Goal: Information Seeking & Learning: Learn about a topic

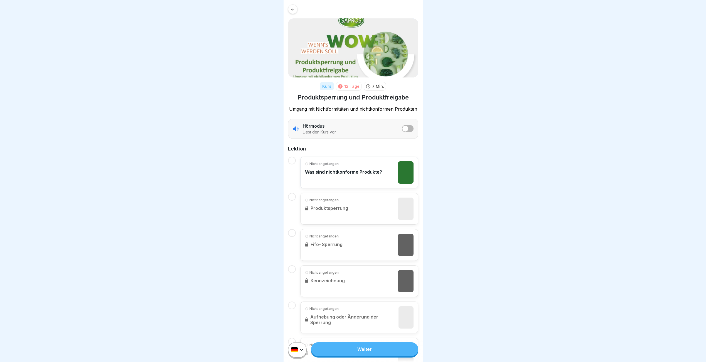
click at [350, 47] on img at bounding box center [353, 47] width 130 height 59
click at [292, 10] on icon at bounding box center [292, 9] width 3 height 3
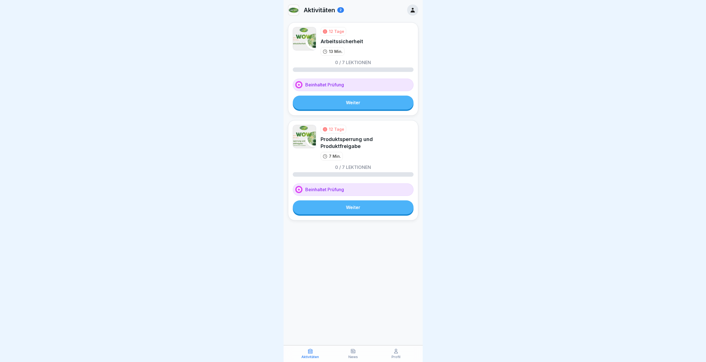
click at [353, 200] on link "Weiter" at bounding box center [353, 207] width 121 height 14
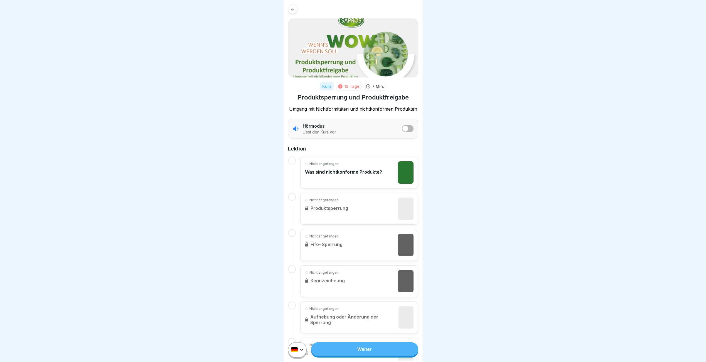
click at [366, 172] on p "Was sind nichtkonforme Produkte?" at bounding box center [343, 172] width 77 height 6
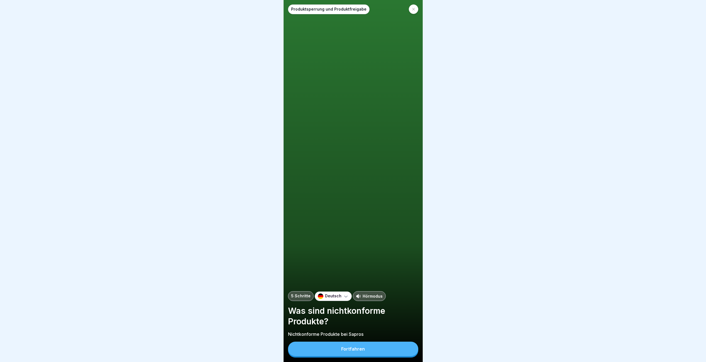
click at [345, 356] on button "Fortfahren" at bounding box center [353, 348] width 130 height 14
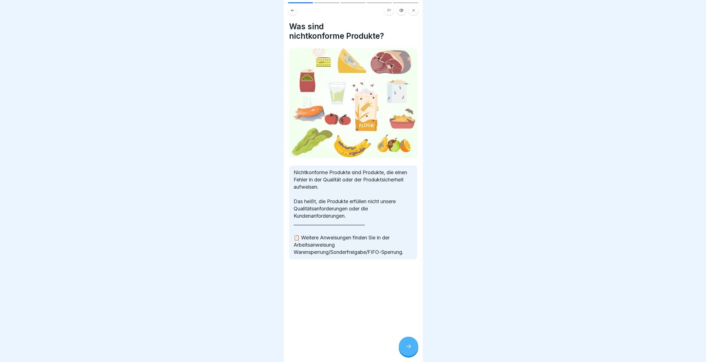
click at [407, 349] on icon at bounding box center [408, 346] width 7 height 7
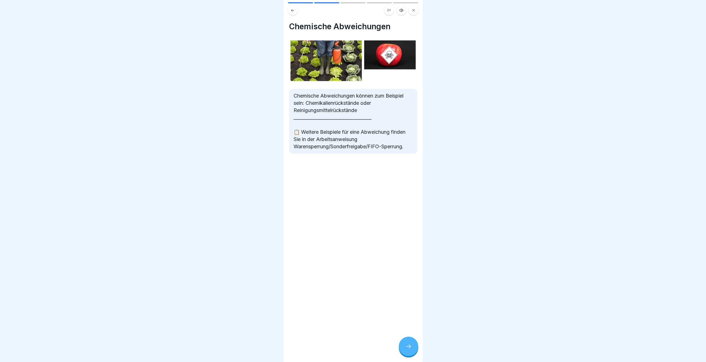
click at [407, 349] on icon at bounding box center [408, 346] width 7 height 7
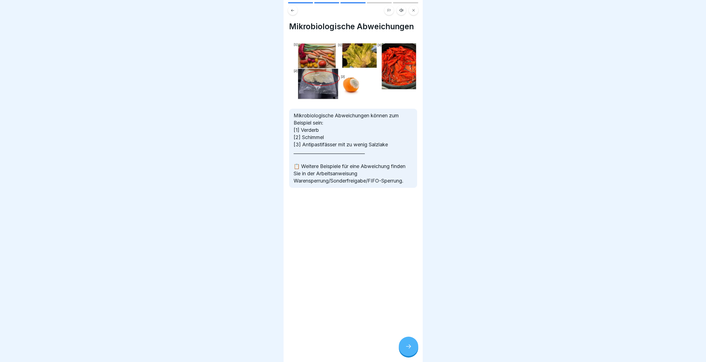
click at [404, 347] on div at bounding box center [408, 345] width 19 height 19
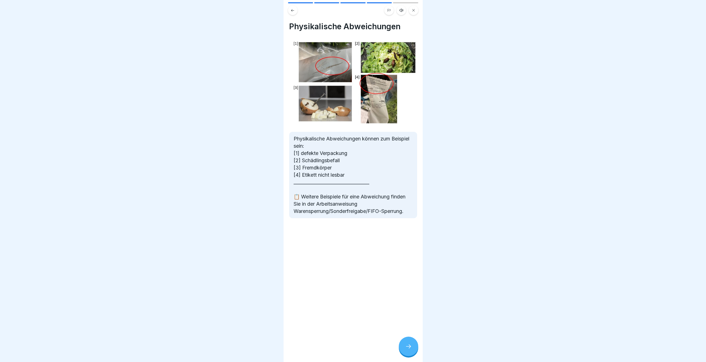
click at [404, 347] on div at bounding box center [408, 345] width 19 height 19
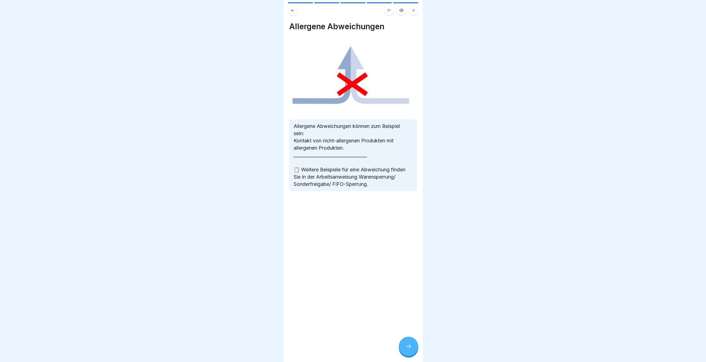
click at [404, 347] on div at bounding box center [408, 345] width 19 height 19
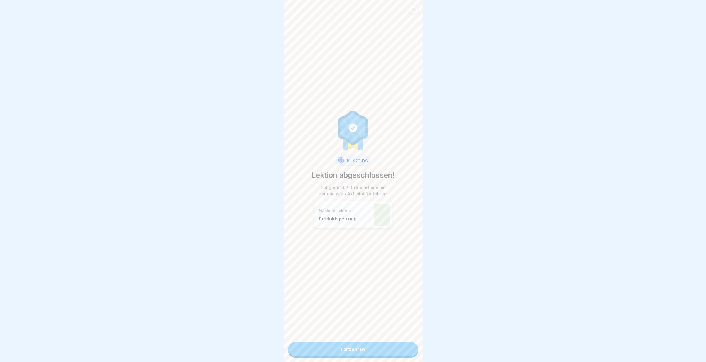
click at [404, 347] on link "Fortfahren" at bounding box center [353, 349] width 130 height 14
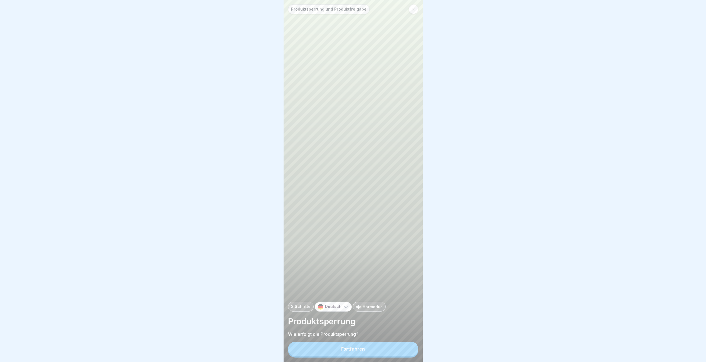
click at [404, 347] on button "Fortfahren" at bounding box center [353, 348] width 130 height 14
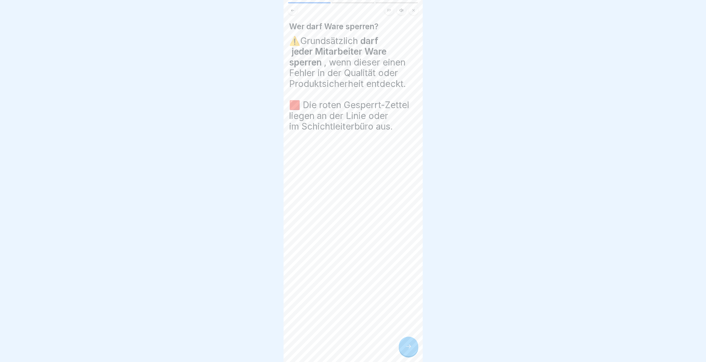
click at [404, 347] on div at bounding box center [408, 345] width 19 height 19
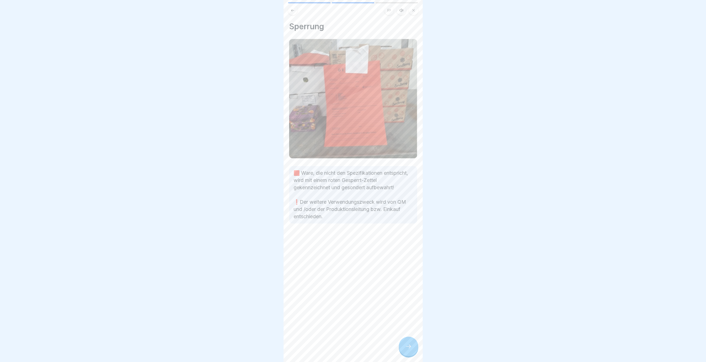
click at [404, 347] on div at bounding box center [408, 345] width 19 height 19
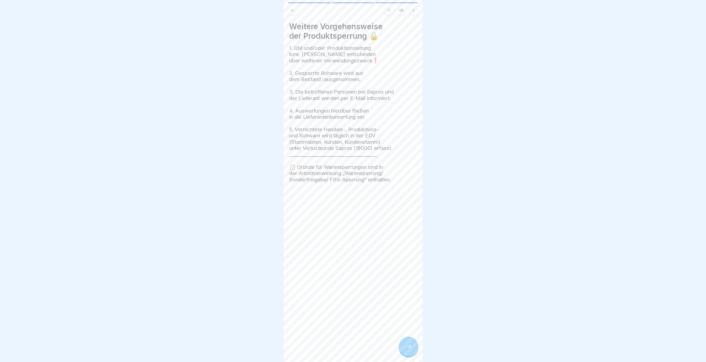
click at [389, 347] on div "Weitere Vorgehensweise der Produktsperrung 🔒 1. QM und/oder Produktionsleitung …" at bounding box center [353, 181] width 139 height 362
click at [404, 350] on div at bounding box center [408, 345] width 19 height 19
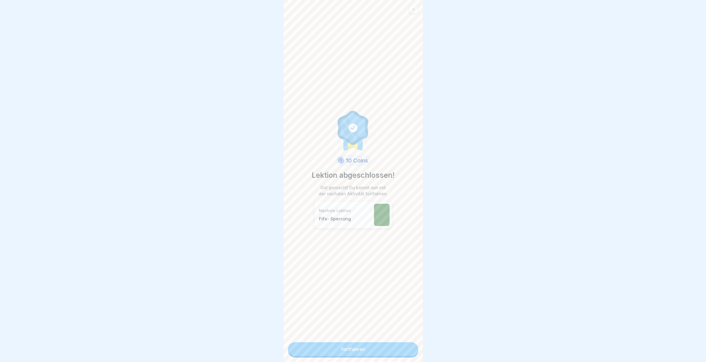
click at [404, 350] on link "Fortfahren" at bounding box center [353, 349] width 130 height 14
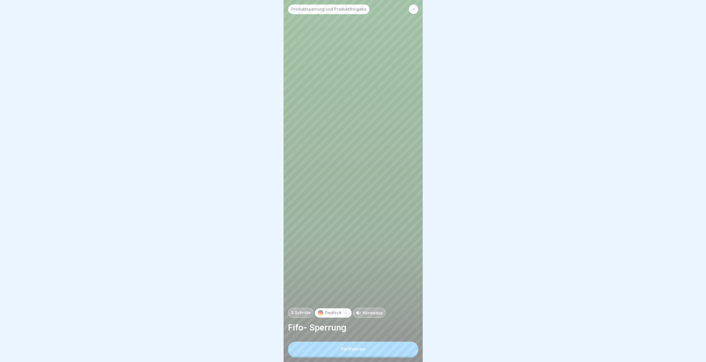
click at [404, 350] on button "Fortfahren" at bounding box center [353, 348] width 130 height 14
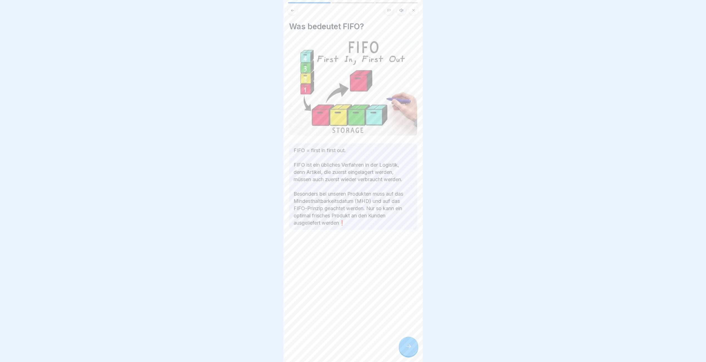
click at [409, 347] on div at bounding box center [408, 345] width 19 height 19
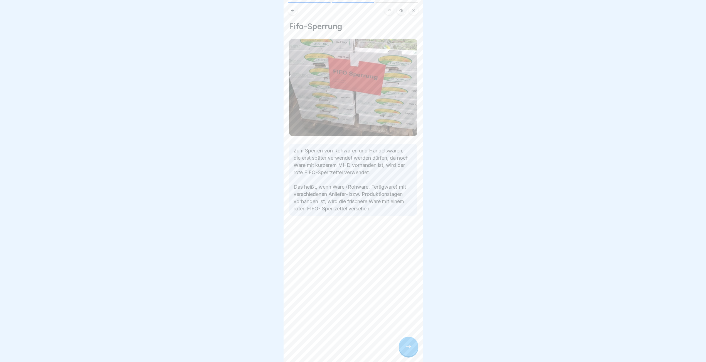
click at [409, 347] on div at bounding box center [408, 345] width 19 height 19
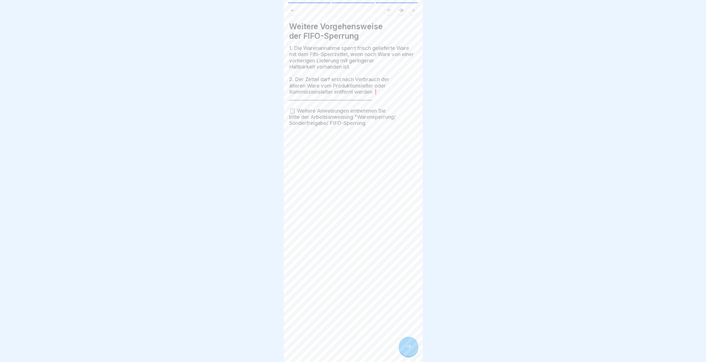
click at [409, 347] on div at bounding box center [408, 345] width 19 height 19
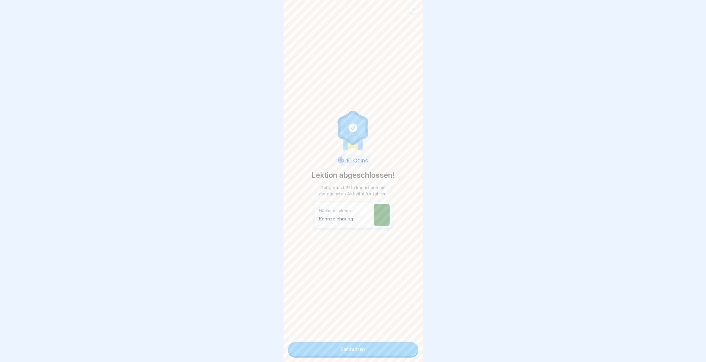
click at [409, 347] on link "Fortfahren" at bounding box center [353, 349] width 130 height 14
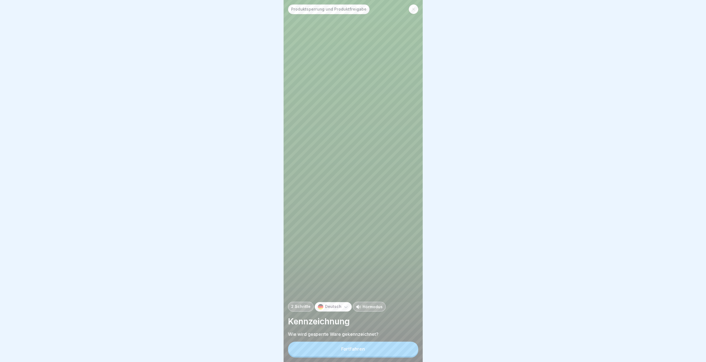
click at [409, 347] on button "Fortfahren" at bounding box center [353, 348] width 130 height 14
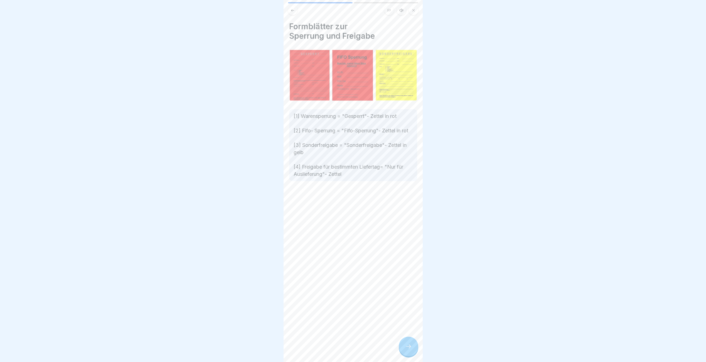
click at [408, 345] on div at bounding box center [408, 345] width 19 height 19
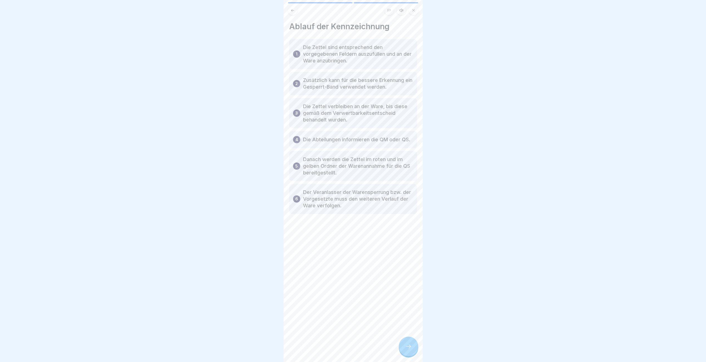
click at [408, 345] on div at bounding box center [408, 345] width 19 height 19
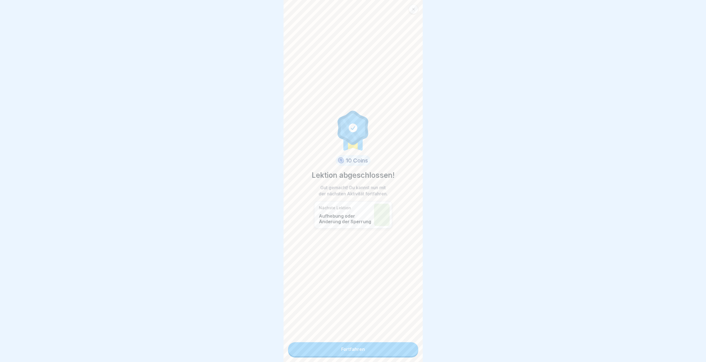
click at [408, 345] on link "Fortfahren" at bounding box center [353, 349] width 130 height 14
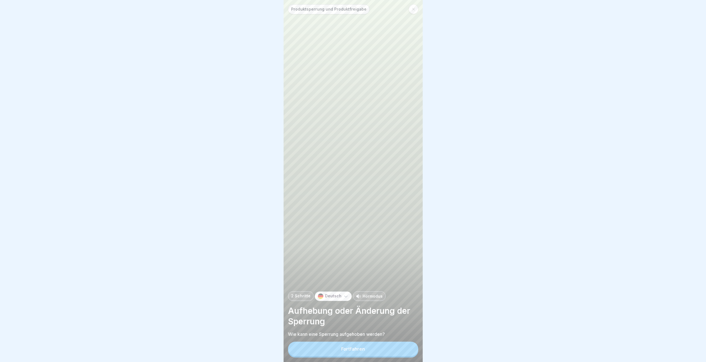
click at [408, 345] on div "Produktsperrung und Produktfreigabe 2 Schritte Deutsch Hörmodus Aufhebung oder …" at bounding box center [353, 181] width 139 height 362
click at [402, 347] on button "Fortfahren" at bounding box center [353, 348] width 130 height 14
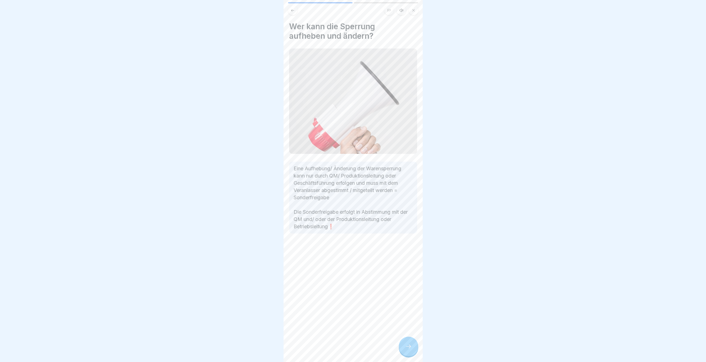
click at [405, 349] on div at bounding box center [408, 345] width 19 height 19
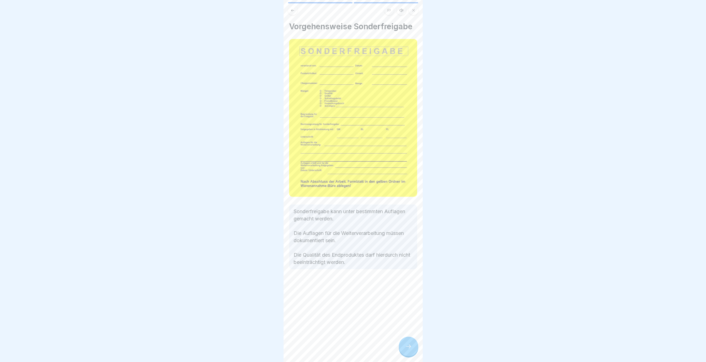
click at [405, 349] on div at bounding box center [408, 345] width 19 height 19
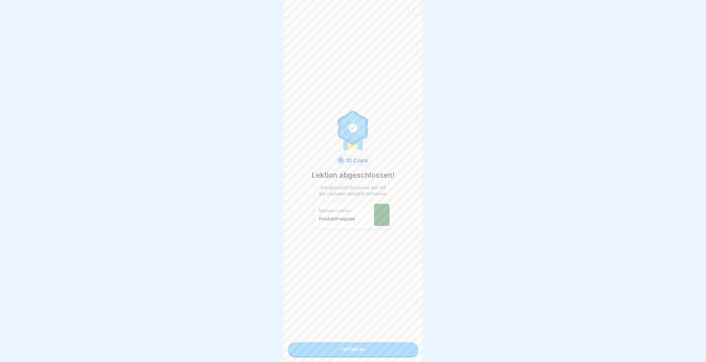
click at [405, 349] on link "Fortfahren" at bounding box center [353, 349] width 130 height 14
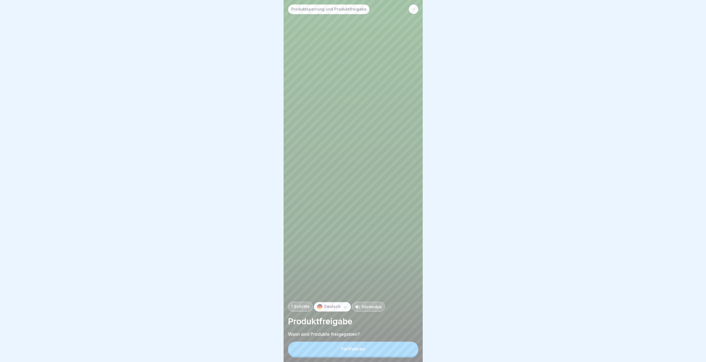
click at [404, 349] on button "Fortfahren" at bounding box center [353, 348] width 130 height 14
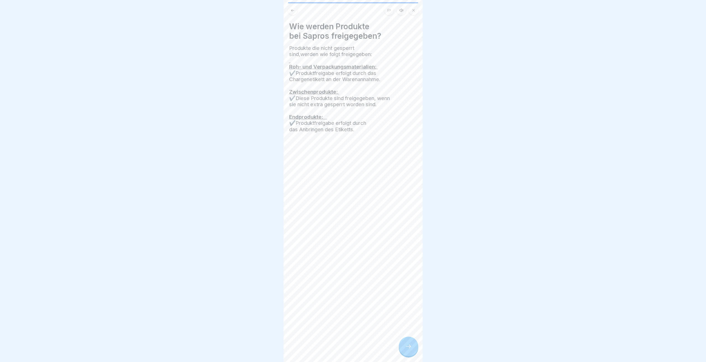
click at [404, 349] on div at bounding box center [408, 345] width 19 height 19
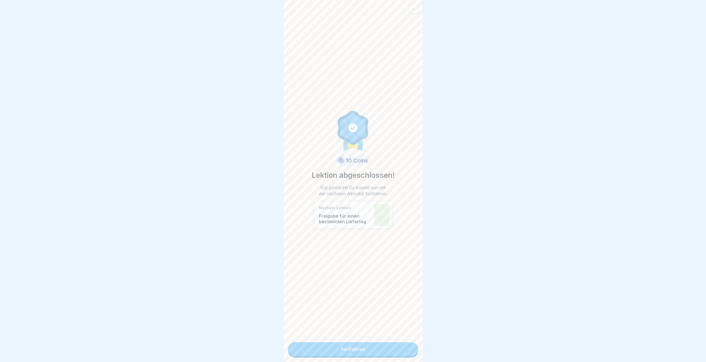
click at [404, 349] on link "Fortfahren" at bounding box center [353, 349] width 130 height 14
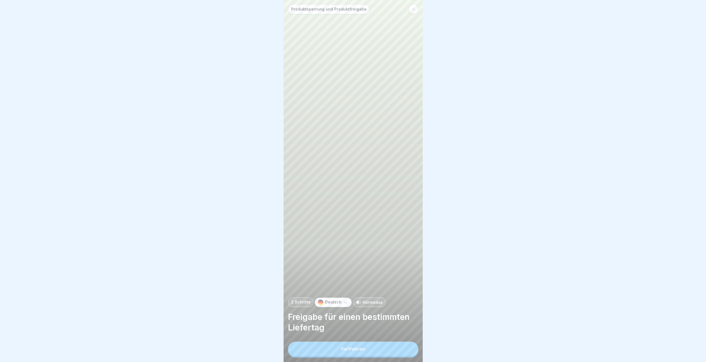
click at [404, 349] on button "Fortfahren" at bounding box center [353, 348] width 130 height 14
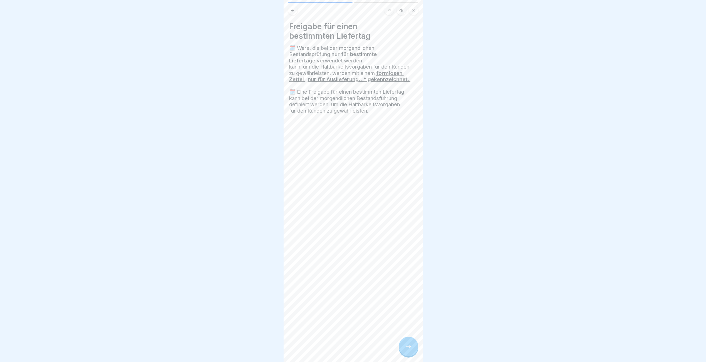
click at [404, 350] on div at bounding box center [408, 345] width 19 height 19
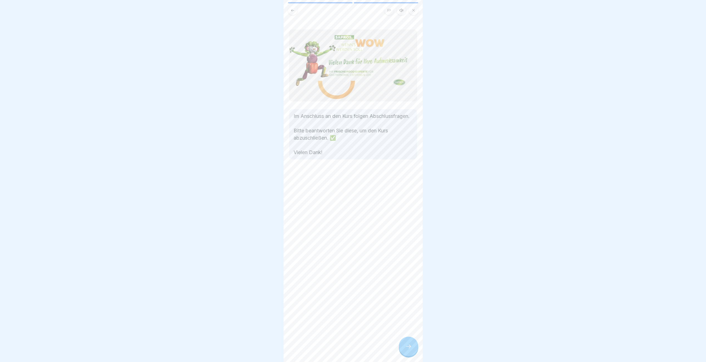
click at [404, 350] on div at bounding box center [408, 345] width 19 height 19
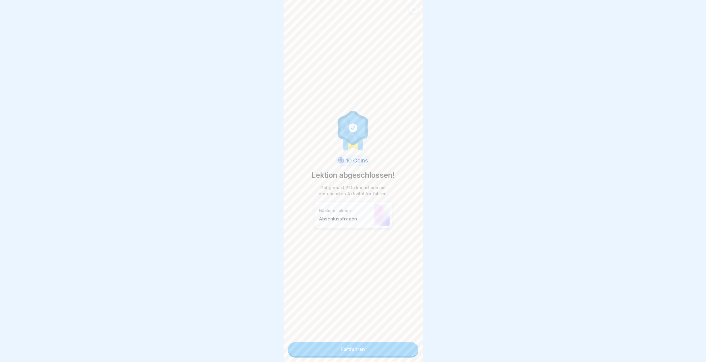
click at [404, 350] on link "Fortfahren" at bounding box center [353, 349] width 130 height 14
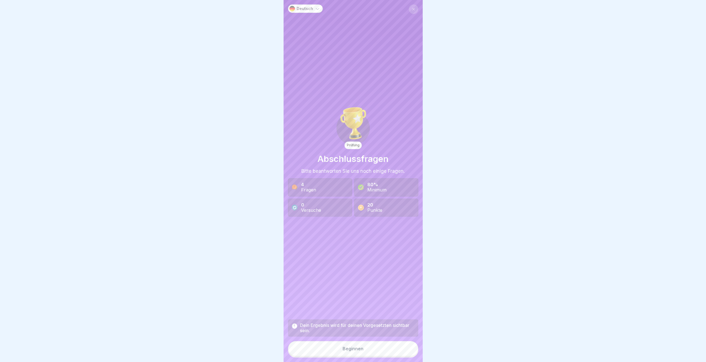
click at [404, 350] on button "Beginnen" at bounding box center [353, 348] width 130 height 15
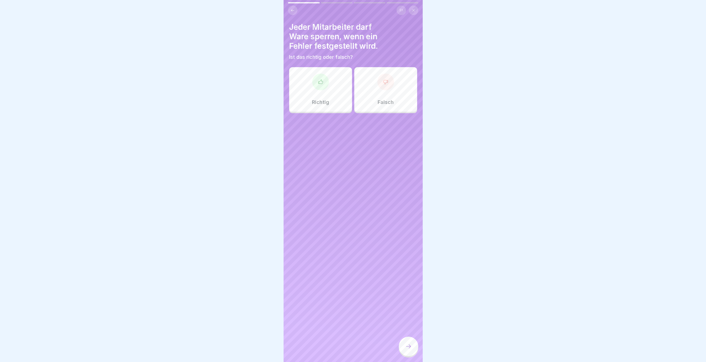
click at [331, 92] on div "Richtig" at bounding box center [320, 89] width 63 height 45
click at [411, 349] on icon at bounding box center [408, 346] width 7 height 7
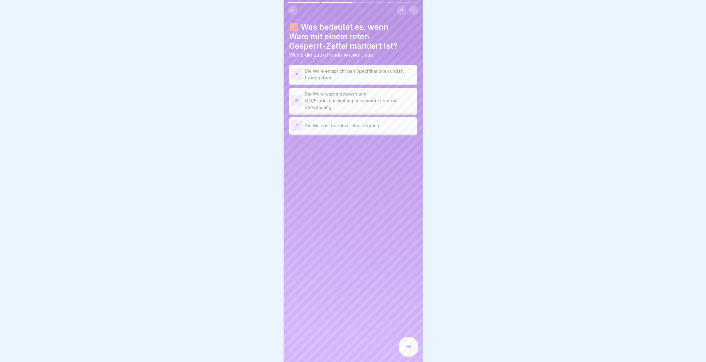
click at [381, 72] on p "Die Ware entspricht den Spezifikationen und ist freigegeben." at bounding box center [360, 74] width 110 height 13
click at [373, 104] on p "Die Ware wurde gesperrt und QM/Produktionsleitung entscheidet über die Verwendu…" at bounding box center [360, 100] width 110 height 20
click at [409, 354] on div at bounding box center [408, 345] width 19 height 19
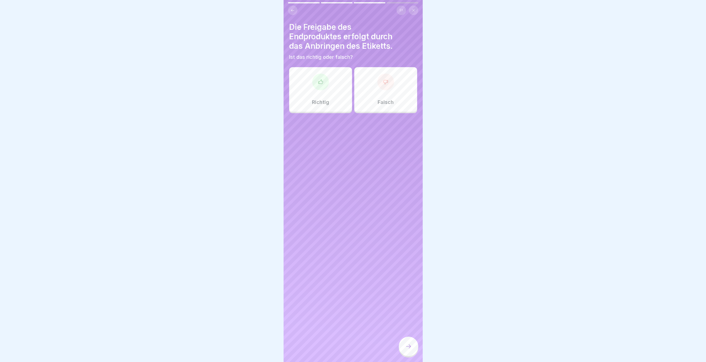
click at [379, 85] on div at bounding box center [385, 81] width 17 height 17
click at [413, 350] on div at bounding box center [408, 345] width 19 height 19
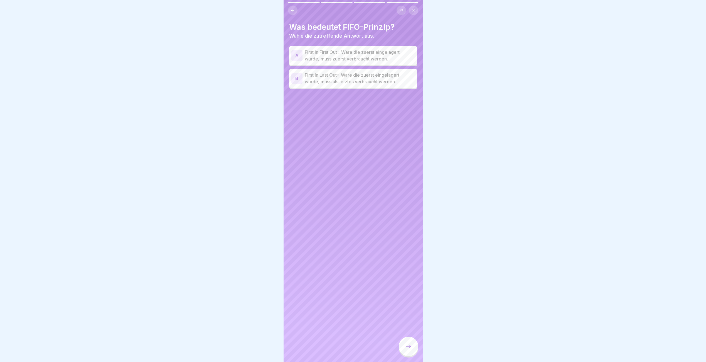
click at [336, 57] on p "First In First Out= Ware die zuerst eingelagert wurde, muss zuerst verbraucht w…" at bounding box center [360, 55] width 110 height 13
click at [407, 355] on div at bounding box center [408, 345] width 19 height 19
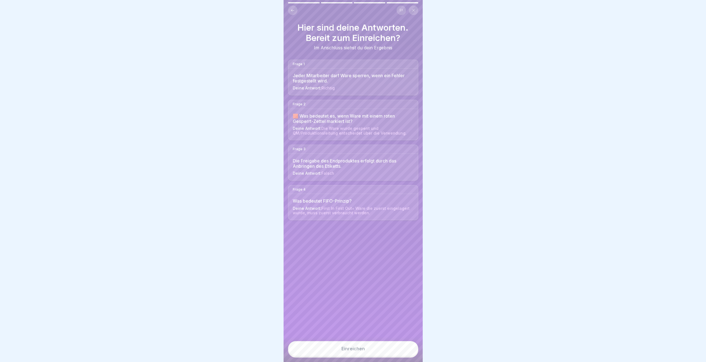
click at [379, 352] on button "Einreichen" at bounding box center [353, 348] width 130 height 15
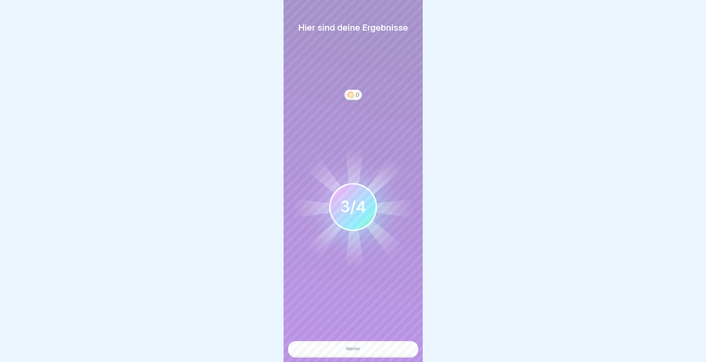
click at [379, 352] on button "Weiter" at bounding box center [353, 348] width 130 height 15
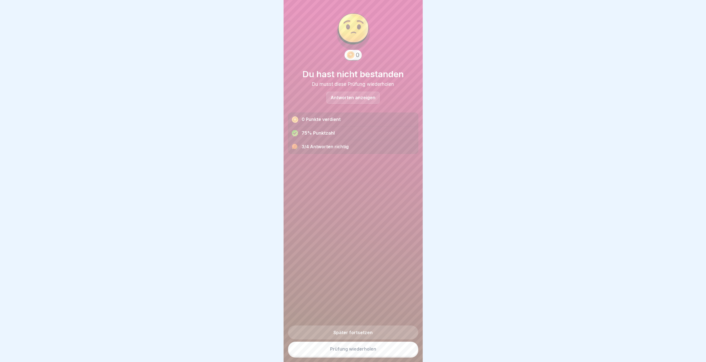
click at [379, 352] on link "Prüfung wiederholen" at bounding box center [353, 348] width 130 height 14
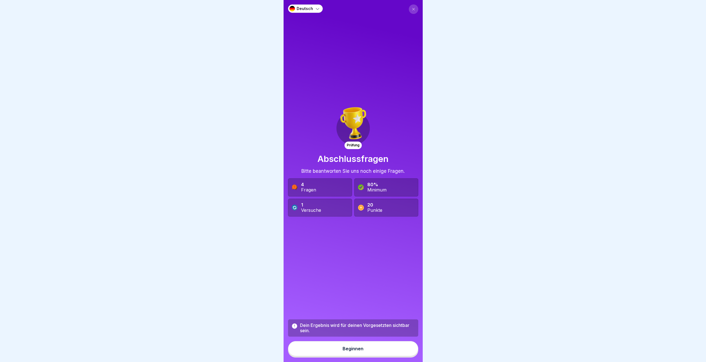
click at [379, 352] on button "Beginnen" at bounding box center [353, 348] width 130 height 15
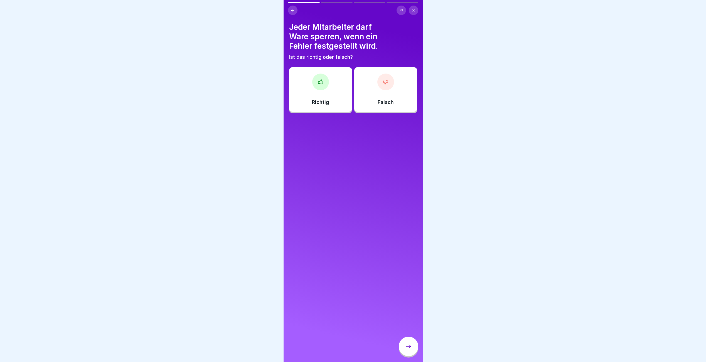
click at [335, 90] on div "Richtig" at bounding box center [320, 89] width 63 height 45
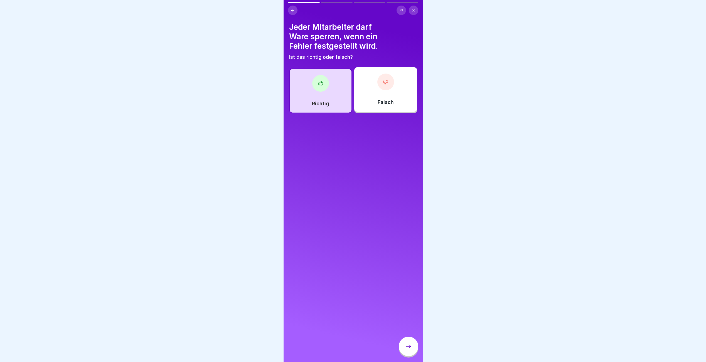
click at [410, 349] on icon at bounding box center [408, 346] width 7 height 7
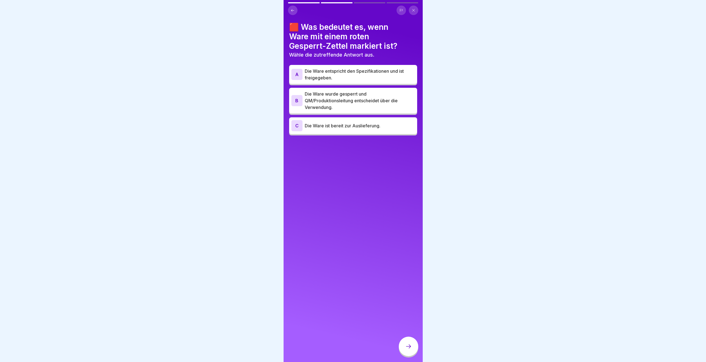
click at [333, 96] on p "Die Ware wurde gesperrt und QM/Produktionsleitung entscheidet über die Verwendu…" at bounding box center [360, 100] width 110 height 20
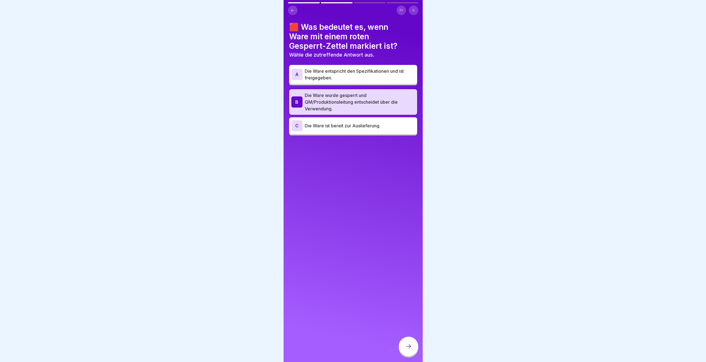
click at [411, 349] on icon at bounding box center [408, 346] width 7 height 7
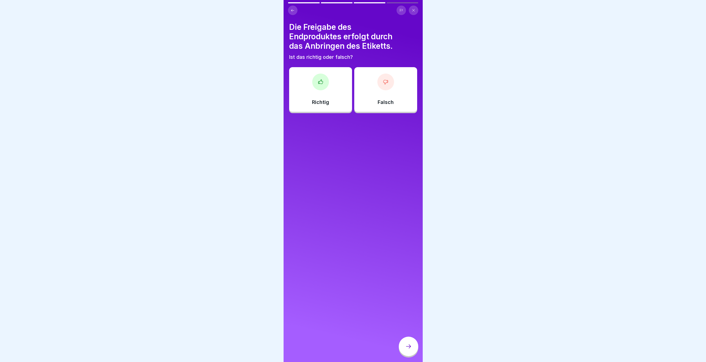
click at [323, 91] on div "Richtig" at bounding box center [320, 89] width 63 height 45
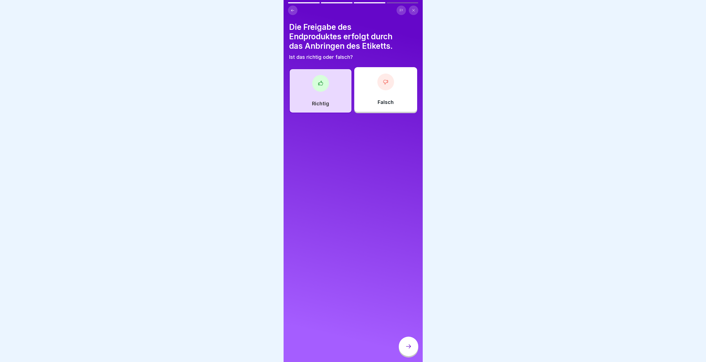
click at [406, 344] on div at bounding box center [408, 345] width 19 height 19
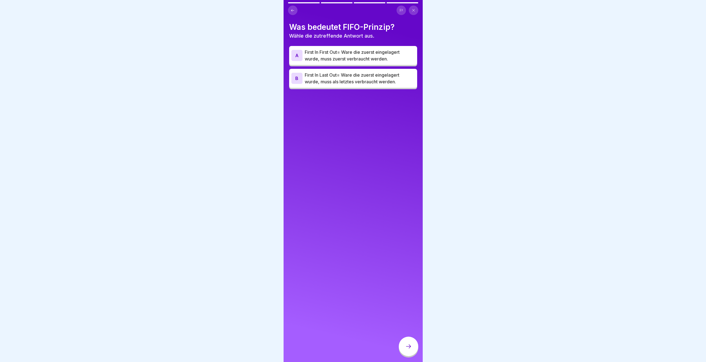
click at [339, 59] on p "First In First Out= Ware die zuerst eingelagert wurde, muss zuerst verbraucht w…" at bounding box center [360, 55] width 110 height 13
click at [411, 348] on icon at bounding box center [408, 346] width 7 height 7
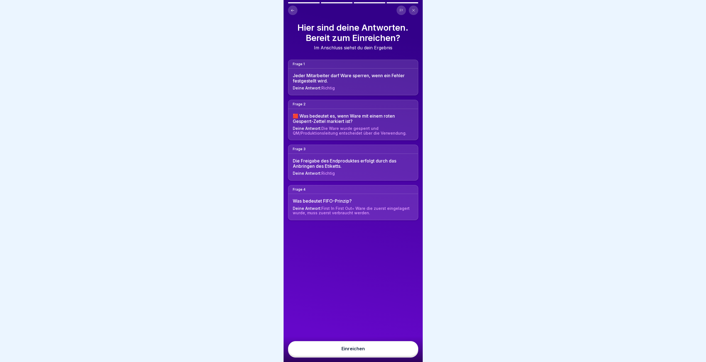
click at [353, 351] on div "Einreichen" at bounding box center [353, 348] width 23 height 5
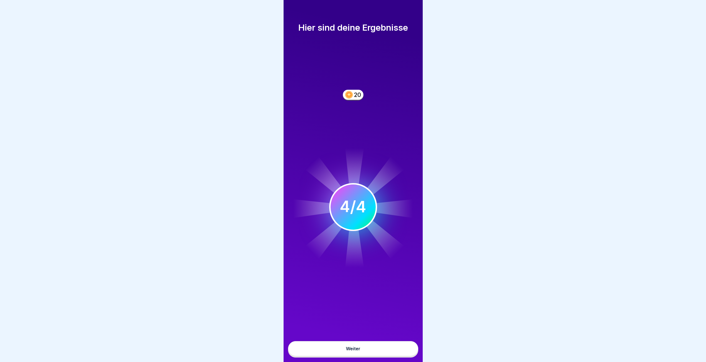
click at [353, 351] on div "Weiter" at bounding box center [353, 348] width 14 height 5
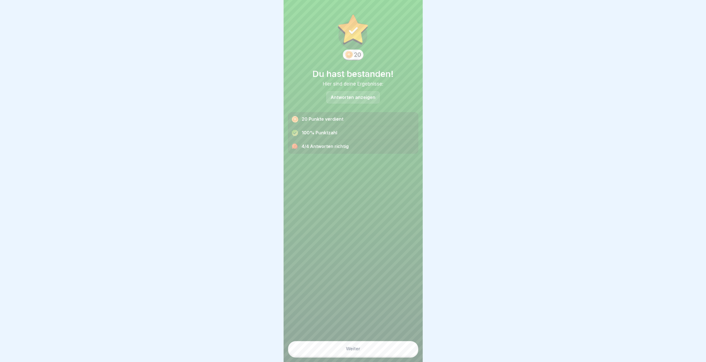
click at [353, 351] on div "Weiter" at bounding box center [353, 348] width 14 height 5
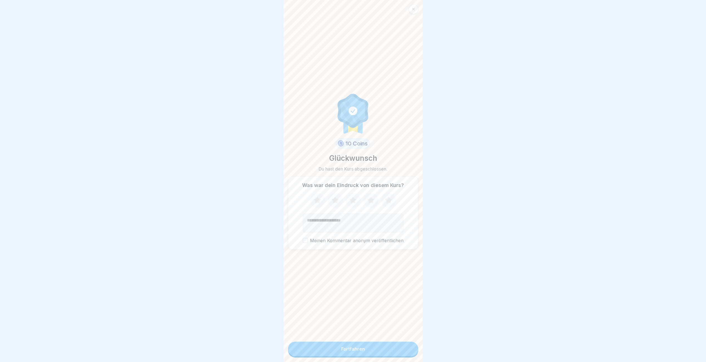
click at [353, 351] on div "Fortfahren" at bounding box center [353, 348] width 24 height 5
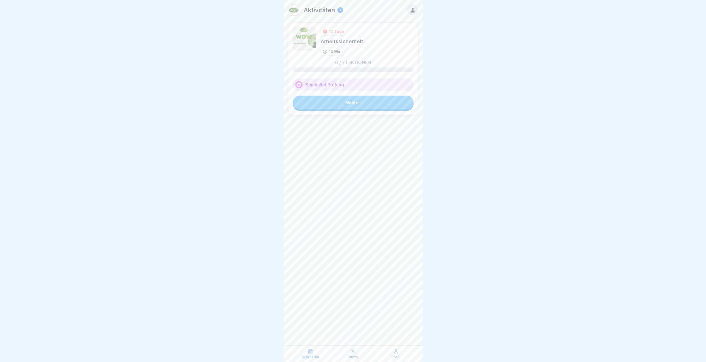
click at [352, 109] on link "Weiter" at bounding box center [353, 102] width 121 height 14
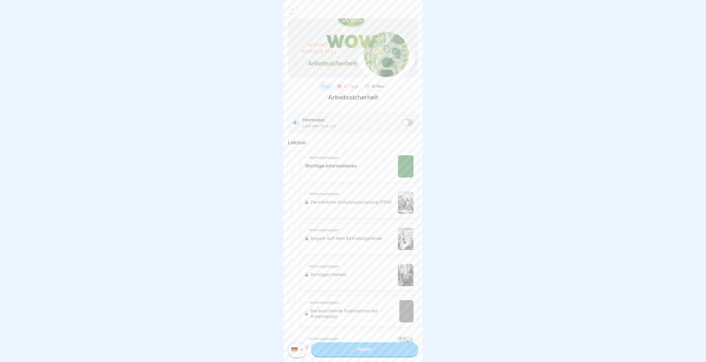
click at [363, 355] on link "Weiter" at bounding box center [364, 349] width 107 height 14
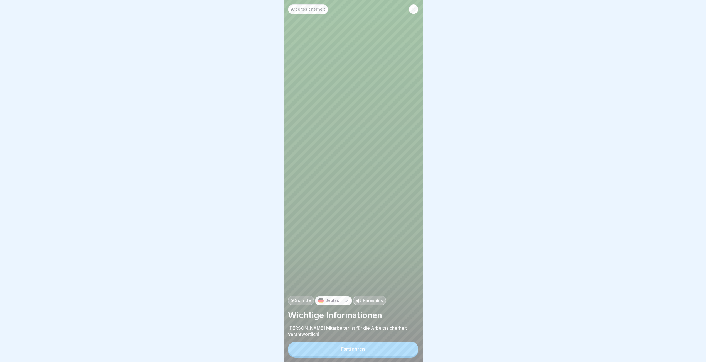
click at [363, 351] on div "Fortfahren" at bounding box center [353, 348] width 24 height 5
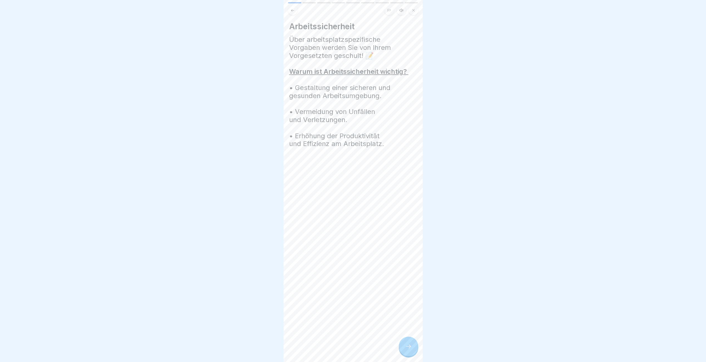
click at [409, 349] on icon at bounding box center [408, 346] width 7 height 7
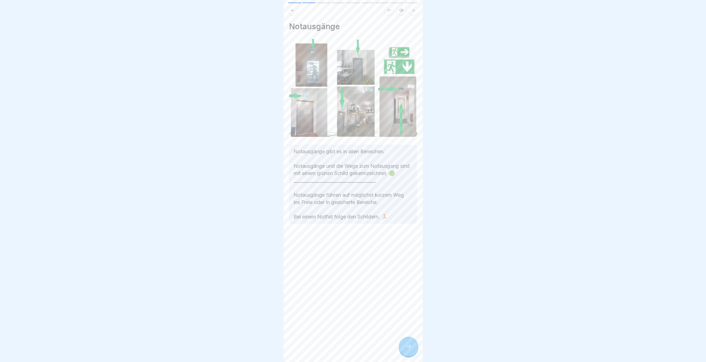
click at [409, 349] on icon at bounding box center [408, 346] width 7 height 7
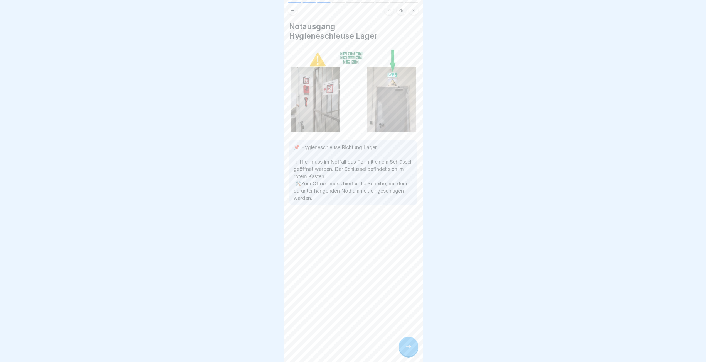
click at [409, 349] on icon at bounding box center [408, 346] width 7 height 7
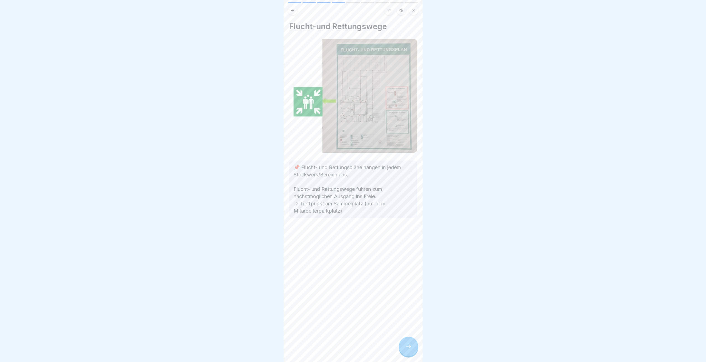
click at [409, 349] on icon at bounding box center [408, 346] width 7 height 7
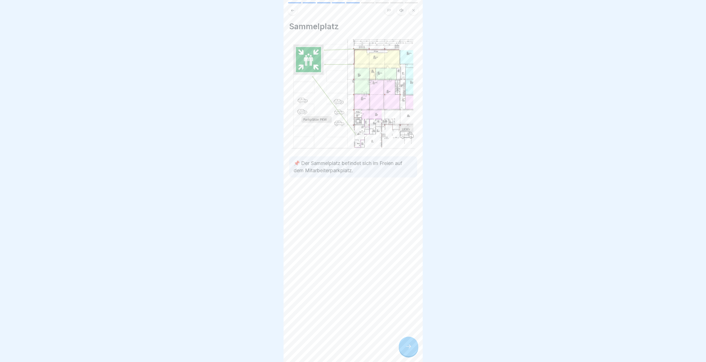
click at [409, 349] on icon at bounding box center [408, 346] width 7 height 7
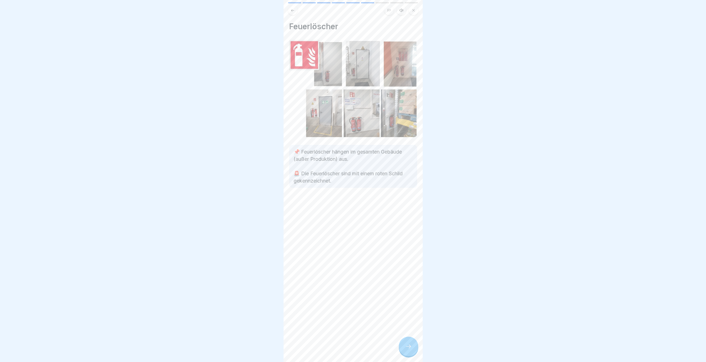
click at [409, 349] on icon at bounding box center [408, 346] width 7 height 7
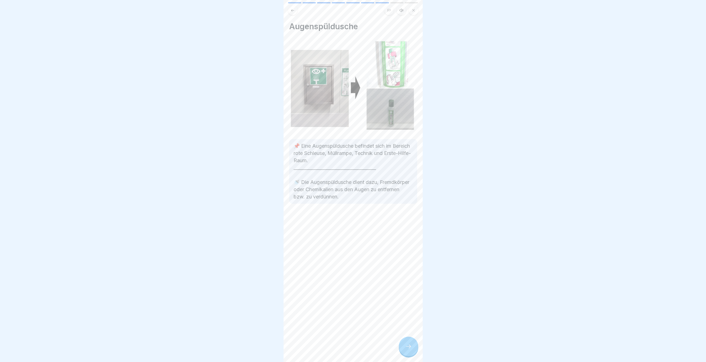
click at [409, 349] on icon at bounding box center [408, 346] width 7 height 7
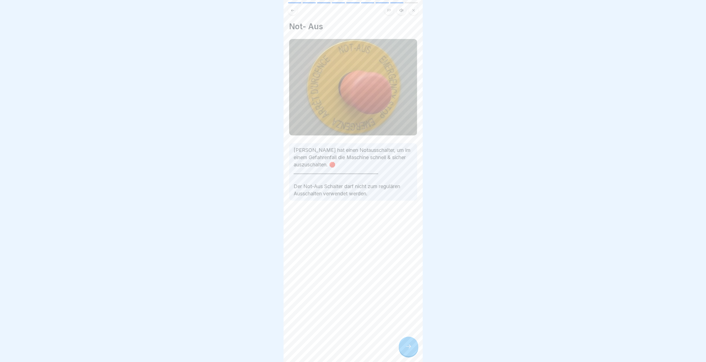
click at [409, 349] on icon at bounding box center [408, 346] width 7 height 7
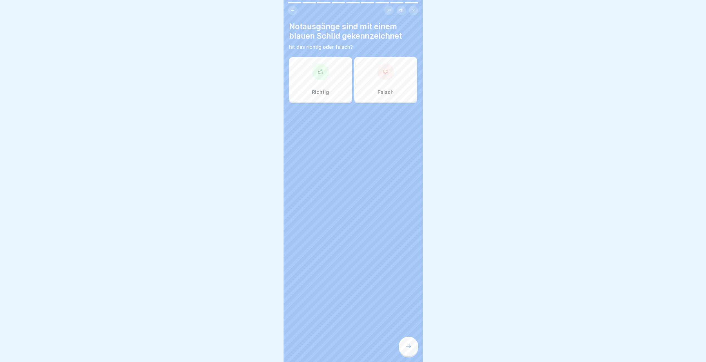
click at [295, 11] on button at bounding box center [292, 10] width 9 height 9
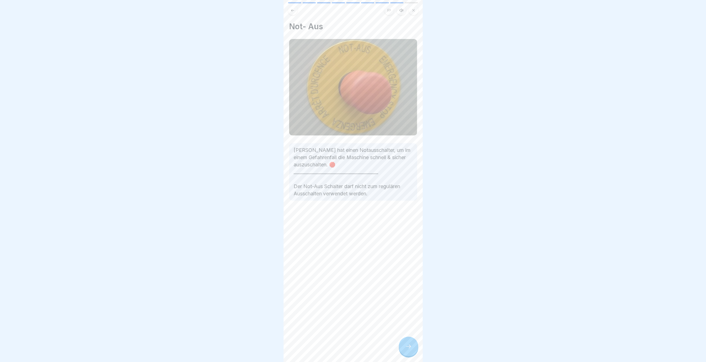
click at [295, 11] on button at bounding box center [292, 10] width 9 height 9
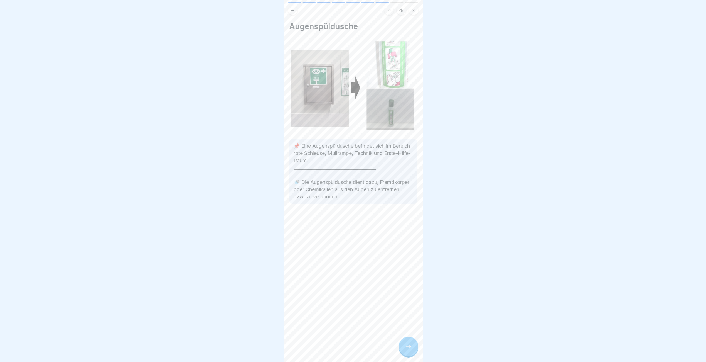
click at [295, 11] on button at bounding box center [292, 10] width 9 height 9
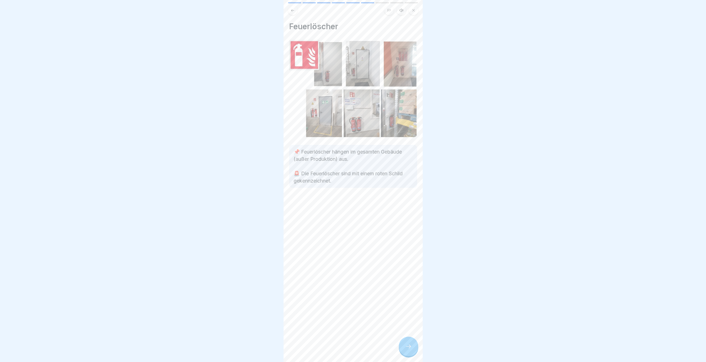
click at [295, 11] on button at bounding box center [292, 10] width 9 height 9
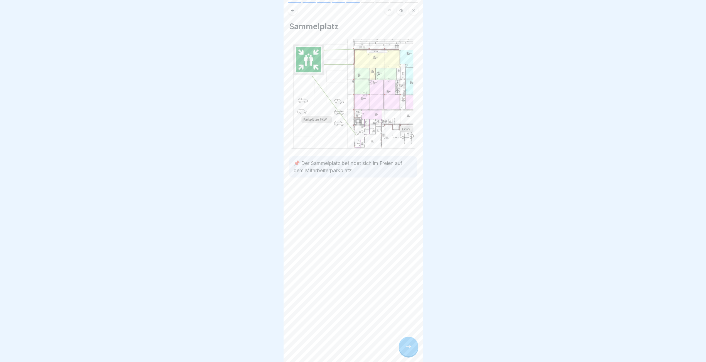
click at [295, 11] on button at bounding box center [292, 10] width 9 height 9
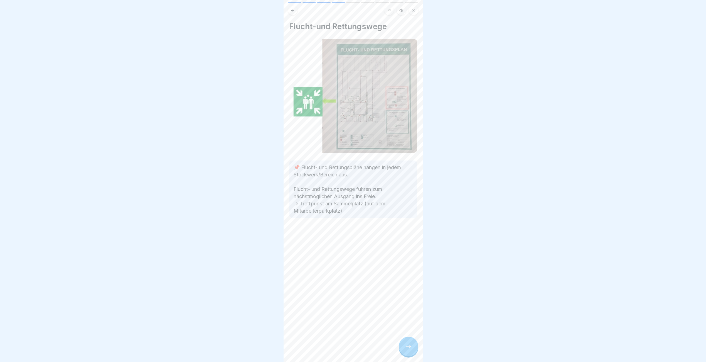
click at [295, 11] on button at bounding box center [292, 10] width 9 height 9
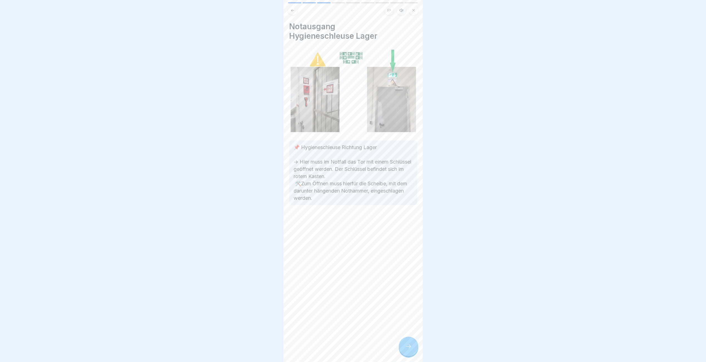
click at [295, 11] on button at bounding box center [292, 10] width 9 height 9
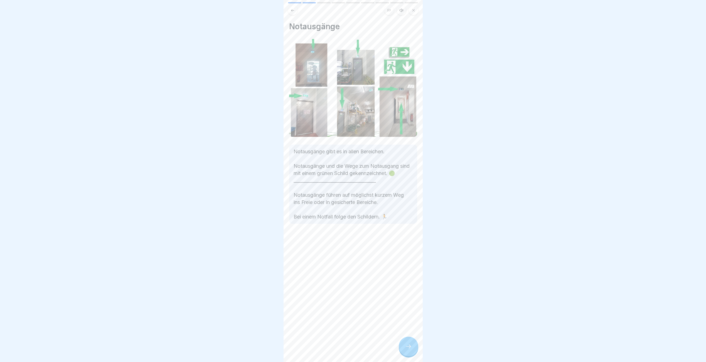
click at [405, 345] on div at bounding box center [408, 345] width 19 height 19
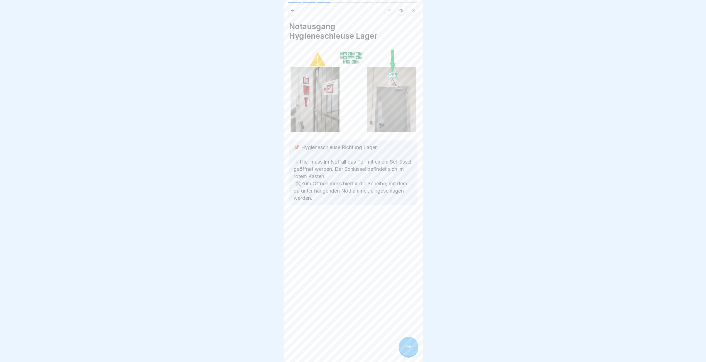
click at [405, 345] on div at bounding box center [408, 345] width 19 height 19
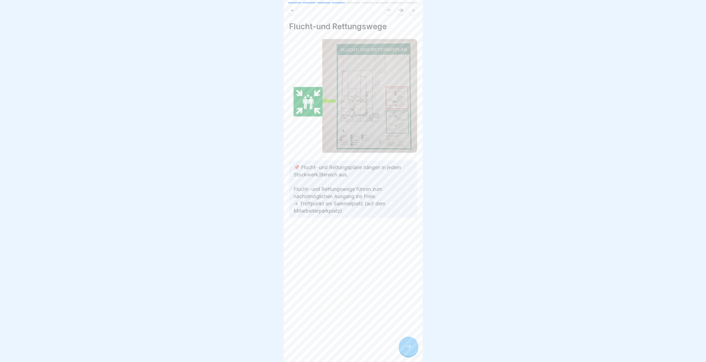
click at [405, 345] on div at bounding box center [408, 345] width 19 height 19
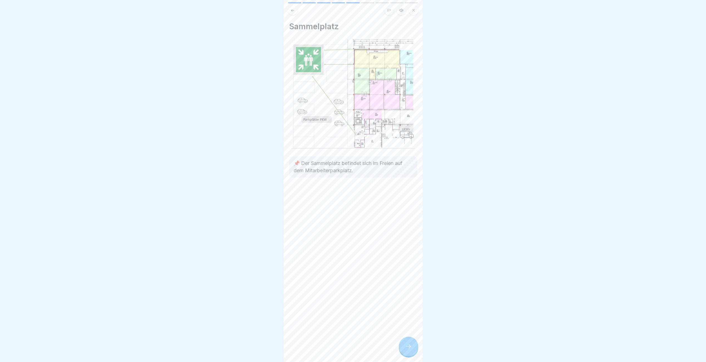
click at [405, 345] on div at bounding box center [408, 345] width 19 height 19
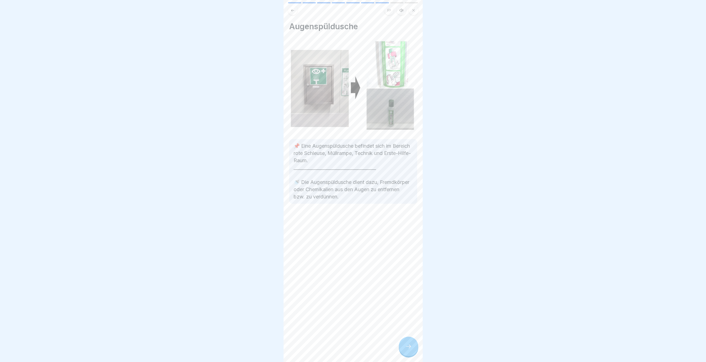
click at [405, 345] on div at bounding box center [408, 345] width 19 height 19
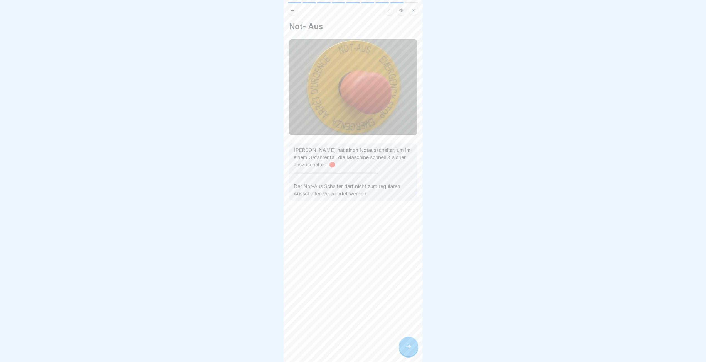
click at [405, 345] on div at bounding box center [408, 345] width 19 height 19
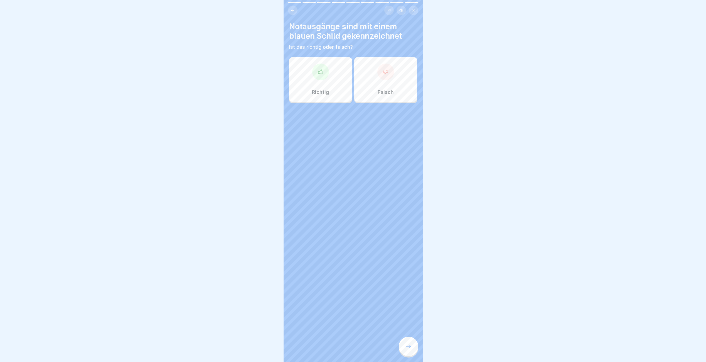
click at [405, 345] on div at bounding box center [408, 345] width 19 height 19
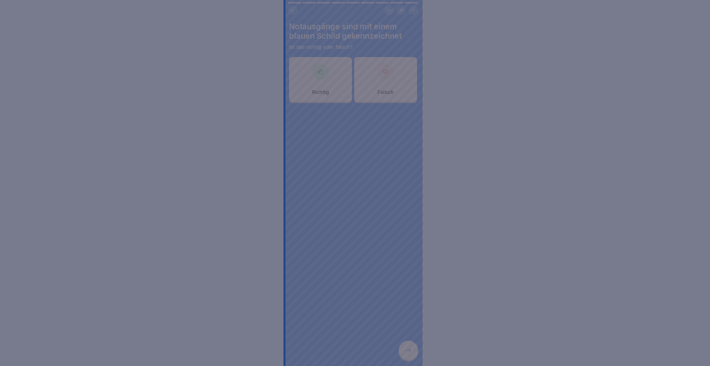
click at [357, 129] on div at bounding box center [355, 183] width 710 height 366
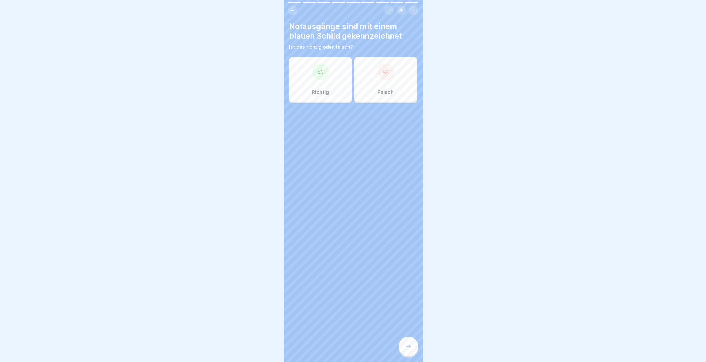
click at [382, 87] on div "Falsch" at bounding box center [385, 79] width 63 height 45
click at [406, 349] on icon at bounding box center [408, 346] width 7 height 7
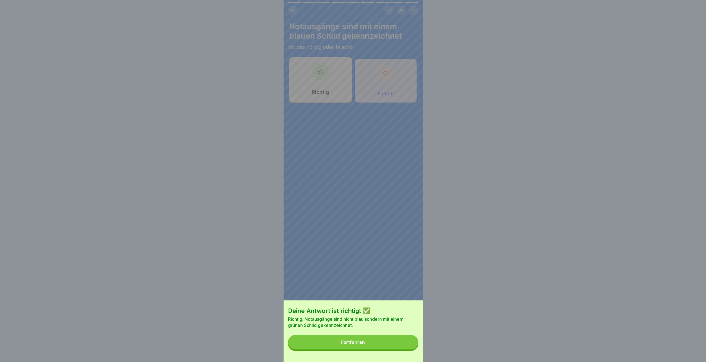
click at [379, 349] on button "Fortfahren" at bounding box center [353, 342] width 130 height 14
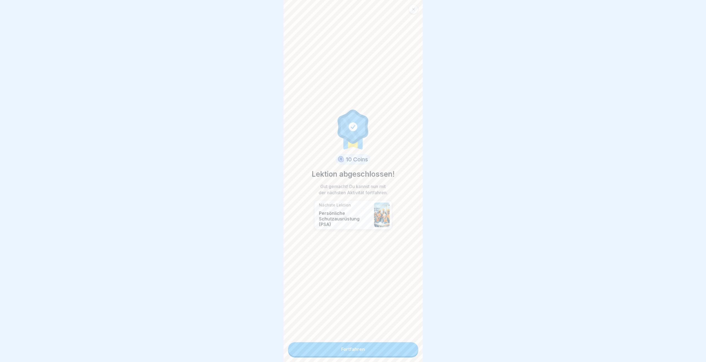
click at [401, 347] on link "Fortfahren" at bounding box center [353, 349] width 130 height 14
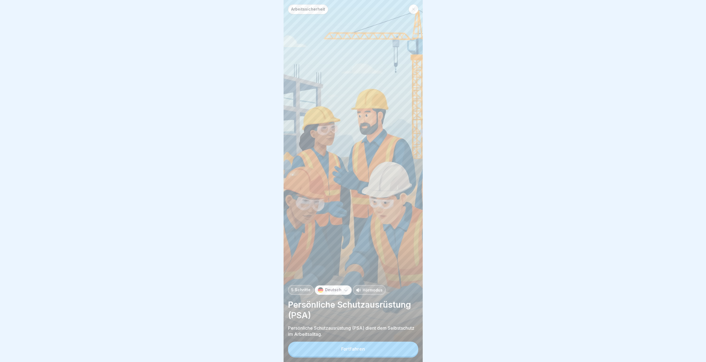
click at [402, 354] on button "Fortfahren" at bounding box center [353, 348] width 130 height 14
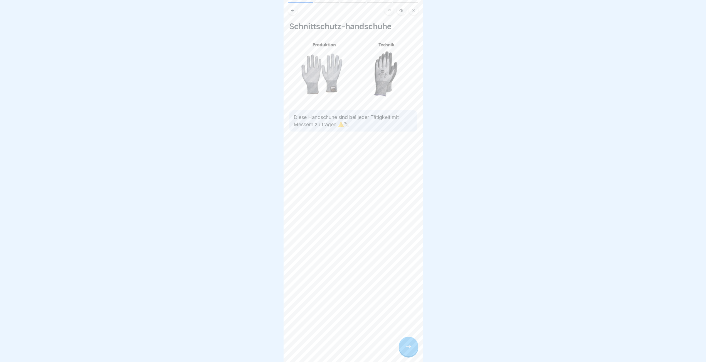
click at [406, 349] on icon at bounding box center [408, 346] width 7 height 7
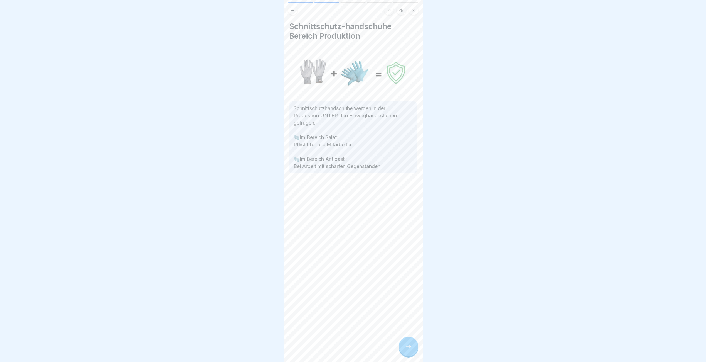
click at [406, 349] on icon at bounding box center [408, 346] width 7 height 7
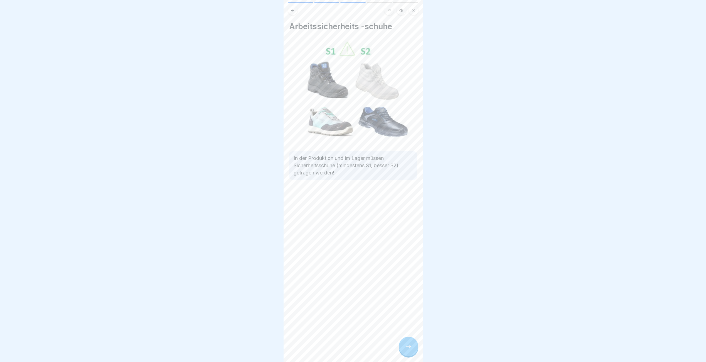
click at [406, 349] on icon at bounding box center [408, 346] width 7 height 7
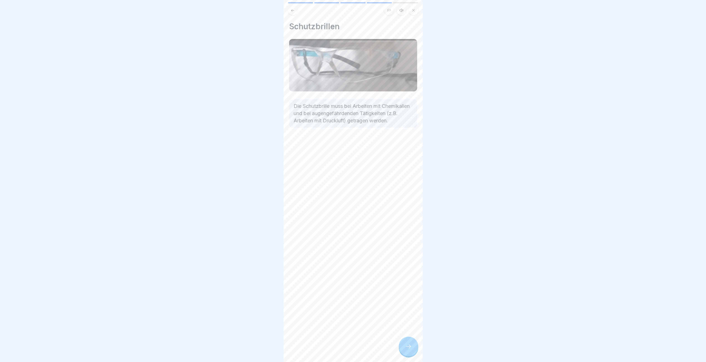
click at [406, 349] on icon at bounding box center [408, 346] width 7 height 7
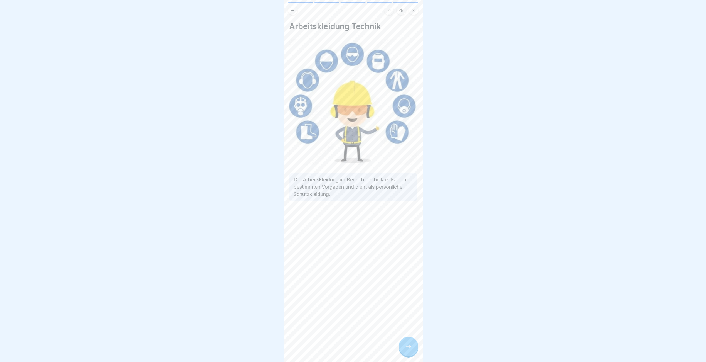
click at [406, 349] on icon at bounding box center [408, 346] width 7 height 7
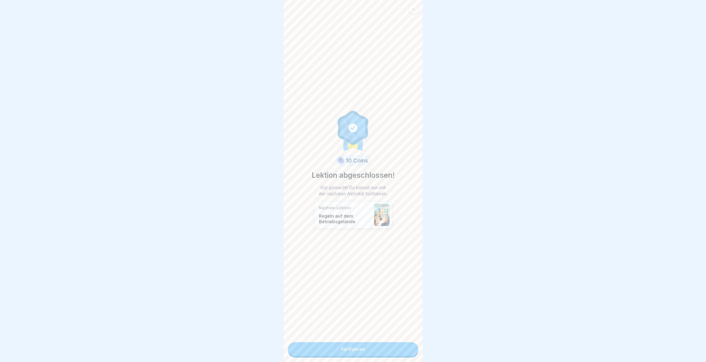
click at [406, 351] on link "Fortfahren" at bounding box center [353, 349] width 130 height 14
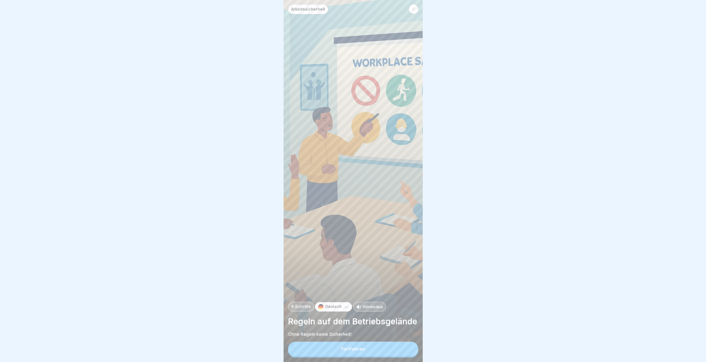
click at [406, 351] on button "Fortfahren" at bounding box center [353, 348] width 130 height 14
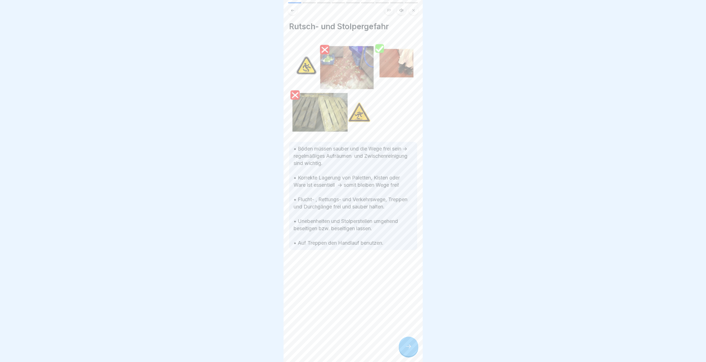
click at [406, 349] on icon at bounding box center [408, 346] width 7 height 7
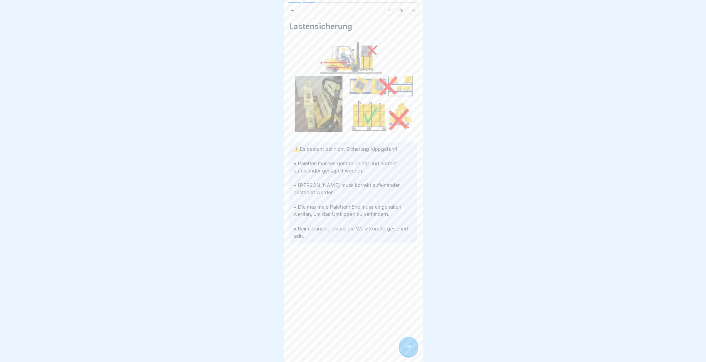
click at [406, 349] on icon at bounding box center [408, 346] width 7 height 7
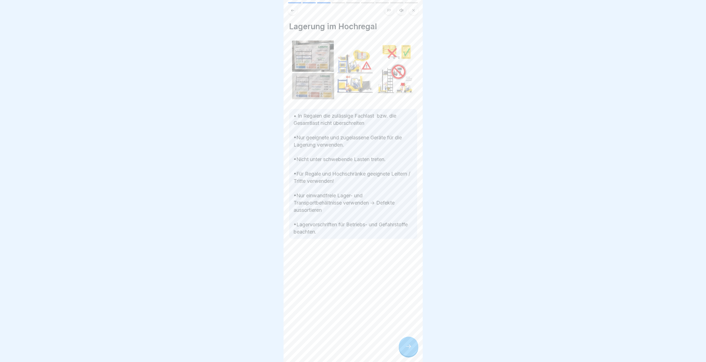
click at [406, 349] on icon at bounding box center [408, 346] width 7 height 7
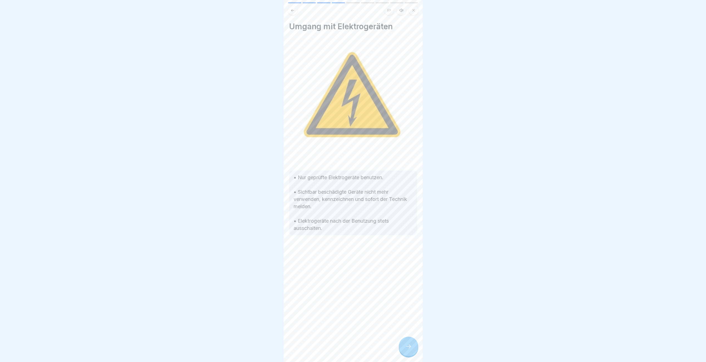
click at [406, 349] on icon at bounding box center [408, 346] width 7 height 7
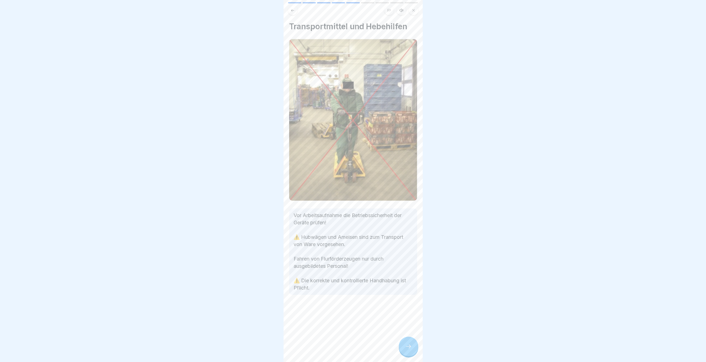
click at [406, 349] on icon at bounding box center [408, 346] width 7 height 7
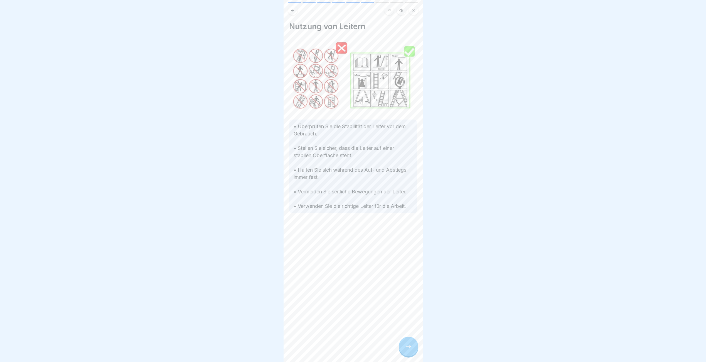
click at [406, 349] on icon at bounding box center [408, 346] width 7 height 7
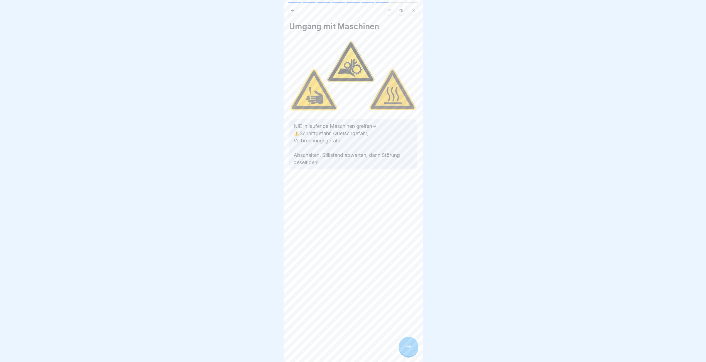
click at [406, 349] on icon at bounding box center [408, 346] width 7 height 7
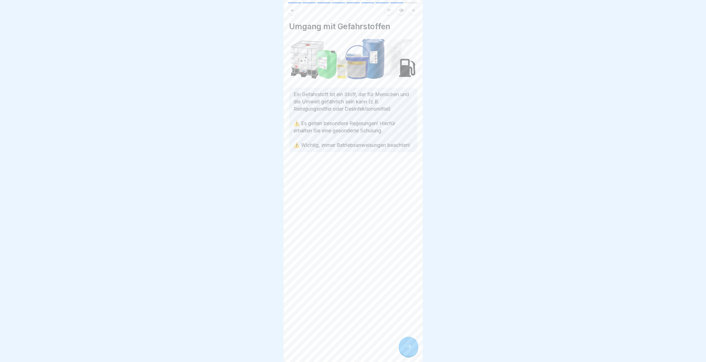
click at [406, 349] on icon at bounding box center [408, 346] width 7 height 7
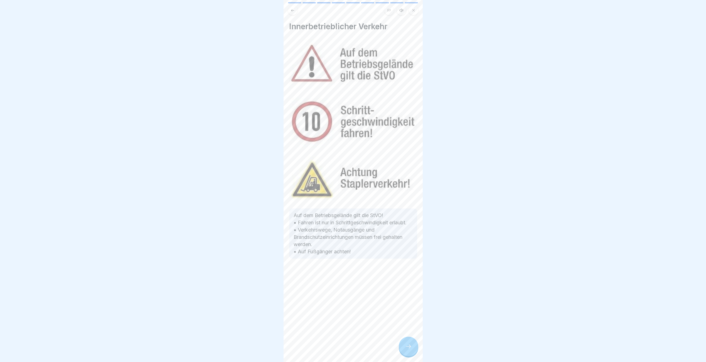
click at [406, 349] on icon at bounding box center [408, 346] width 7 height 7
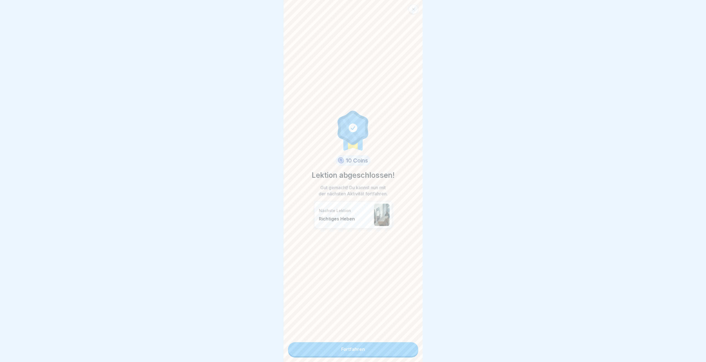
click at [406, 351] on link "Fortfahren" at bounding box center [353, 349] width 130 height 14
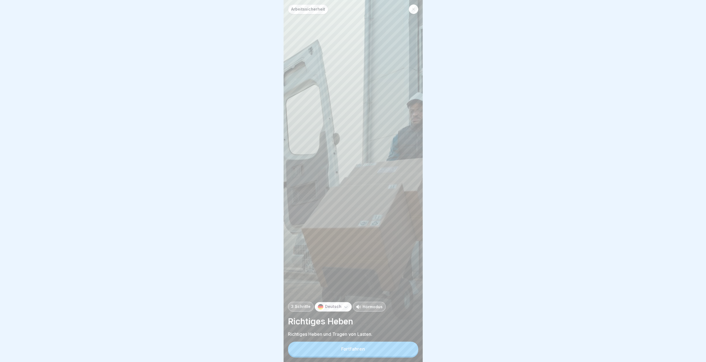
click at [406, 351] on button "Fortfahren" at bounding box center [353, 348] width 130 height 14
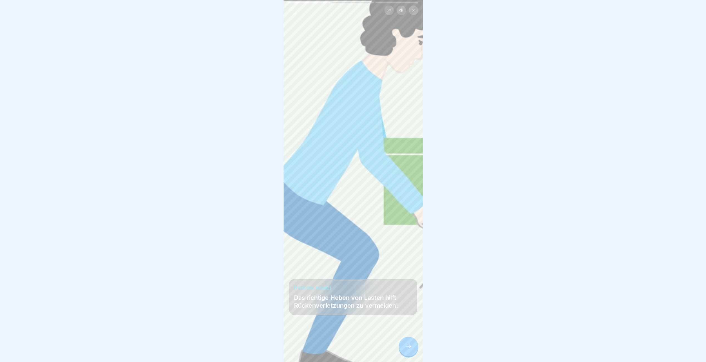
click at [406, 349] on icon at bounding box center [408, 346] width 7 height 7
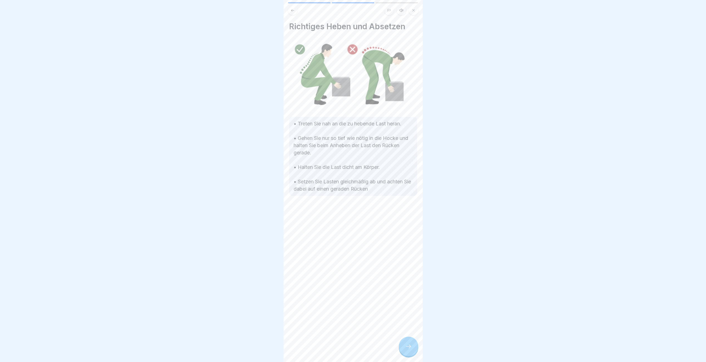
click at [406, 349] on icon at bounding box center [408, 346] width 7 height 7
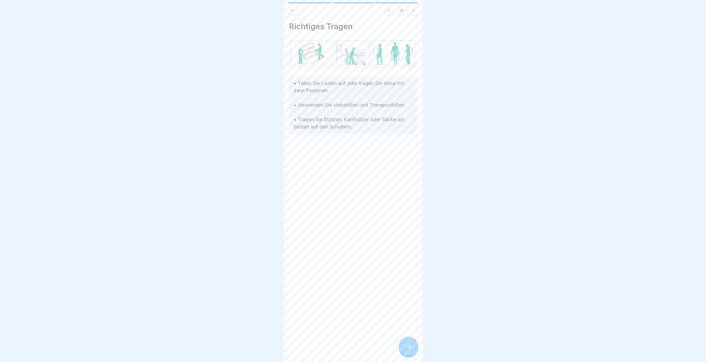
click at [406, 349] on icon at bounding box center [408, 346] width 7 height 7
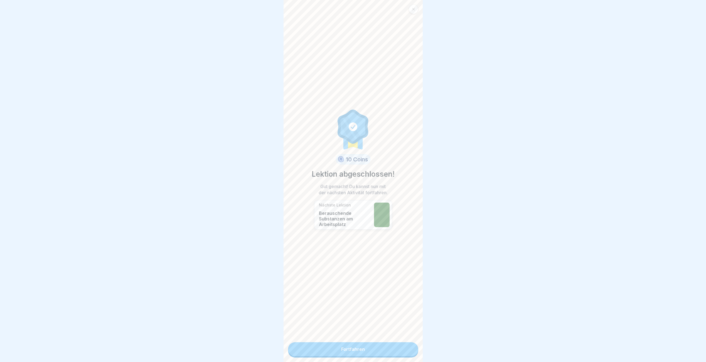
click at [406, 351] on link "Fortfahren" at bounding box center [353, 349] width 130 height 14
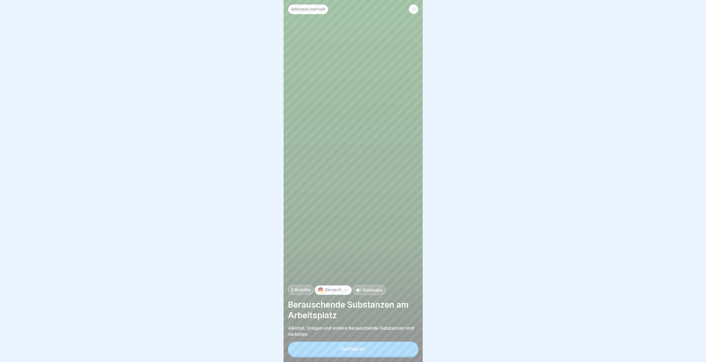
click at [406, 351] on button "Fortfahren" at bounding box center [353, 348] width 130 height 14
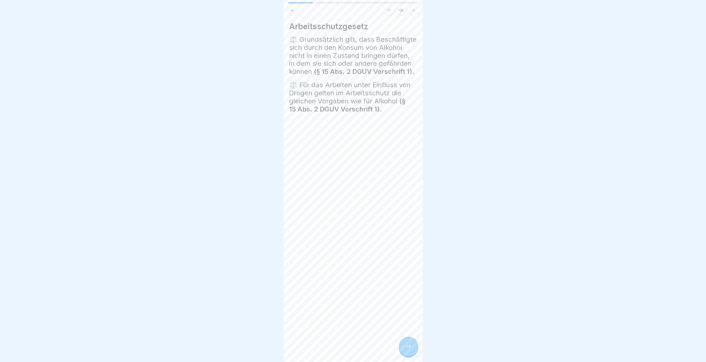
click at [406, 349] on icon at bounding box center [408, 346] width 7 height 7
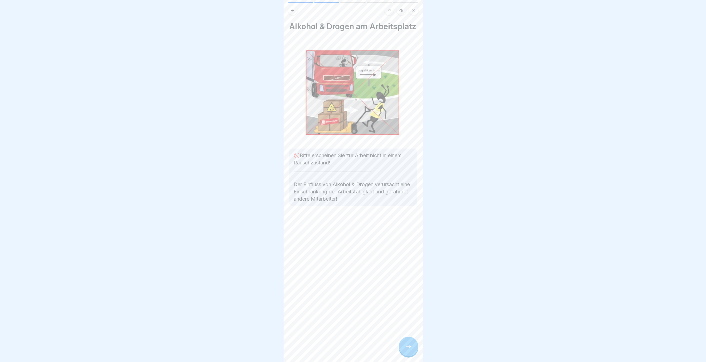
click at [406, 349] on icon at bounding box center [408, 346] width 7 height 7
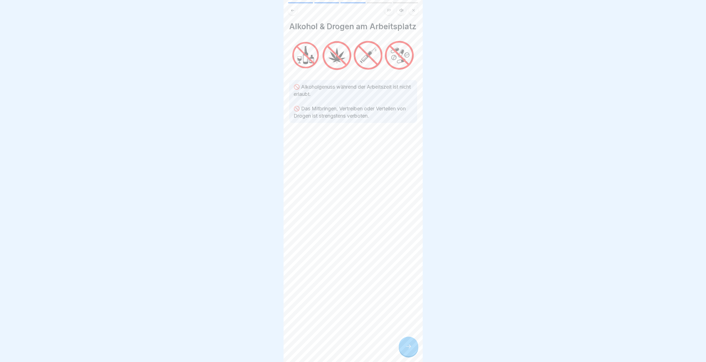
click at [406, 349] on icon at bounding box center [408, 346] width 7 height 7
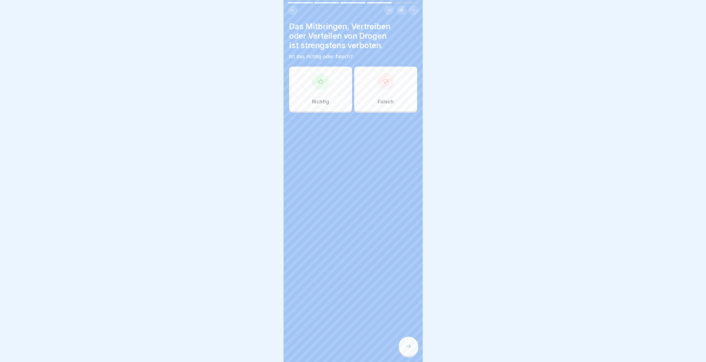
click at [332, 94] on div "Richtig" at bounding box center [320, 89] width 63 height 45
click at [409, 349] on icon at bounding box center [408, 346] width 7 height 7
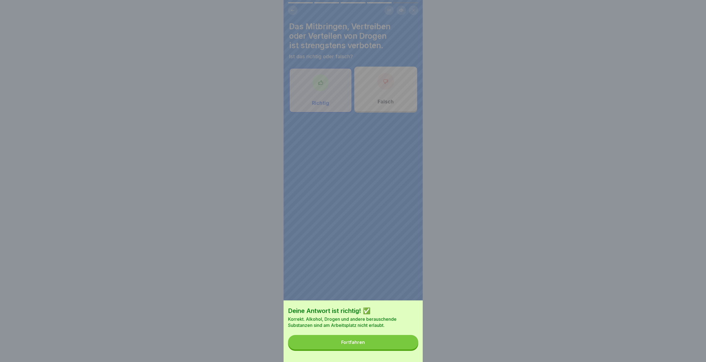
click at [409, 353] on div "Deine Antwort ist richtig! ✅ Korrekt. Alkohol, Drogen und andere berauschende S…" at bounding box center [353, 331] width 139 height 62
click at [409, 349] on button "Fortfahren" at bounding box center [353, 342] width 130 height 14
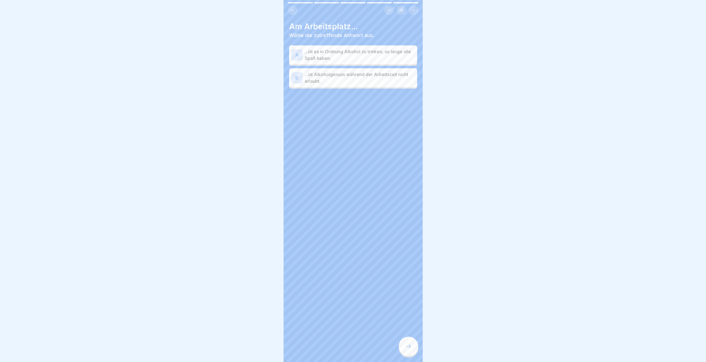
click at [352, 82] on p "...ist Alkoholgenuss während der Arbeitszeit nicht erlaubt." at bounding box center [360, 77] width 110 height 13
click at [416, 350] on div at bounding box center [408, 345] width 19 height 19
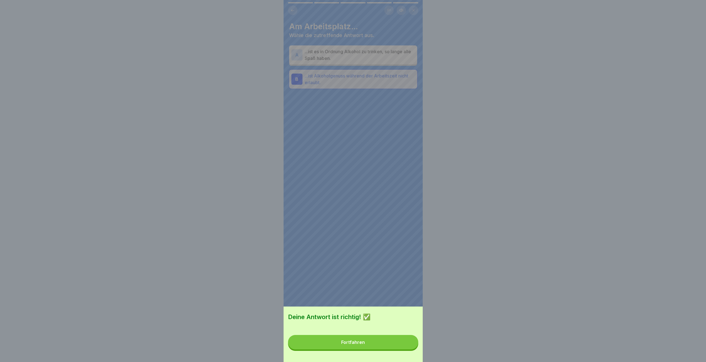
click at [409, 349] on button "Fortfahren" at bounding box center [353, 342] width 130 height 14
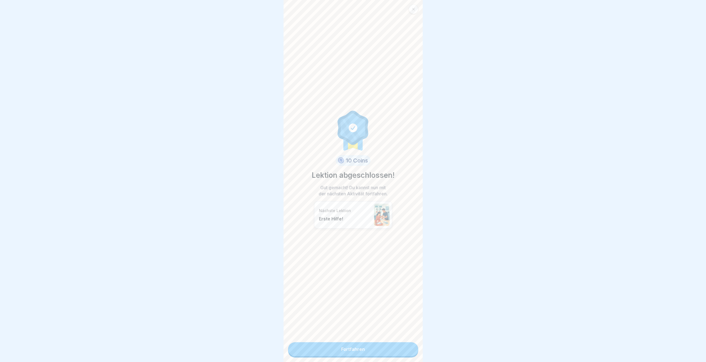
click at [409, 348] on link "Fortfahren" at bounding box center [353, 349] width 130 height 14
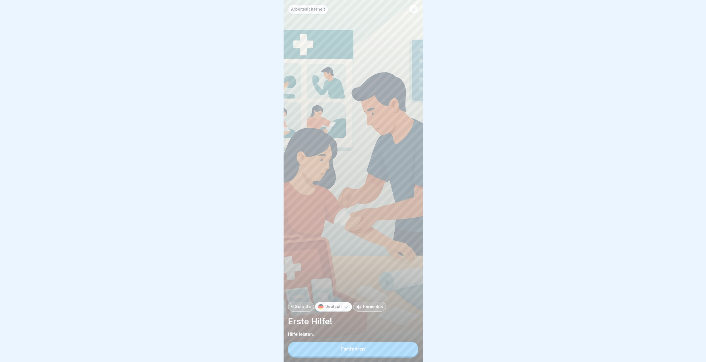
click at [409, 348] on button "Fortfahren" at bounding box center [353, 348] width 130 height 14
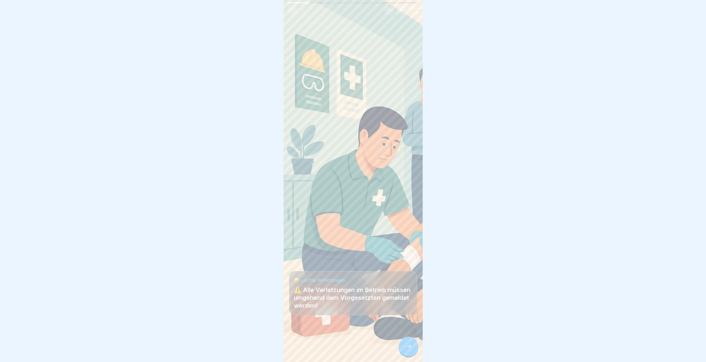
click at [409, 348] on icon at bounding box center [408, 346] width 7 height 7
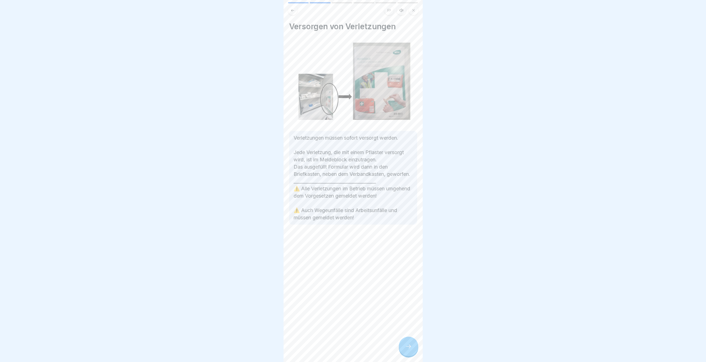
click at [409, 348] on icon at bounding box center [408, 346] width 7 height 7
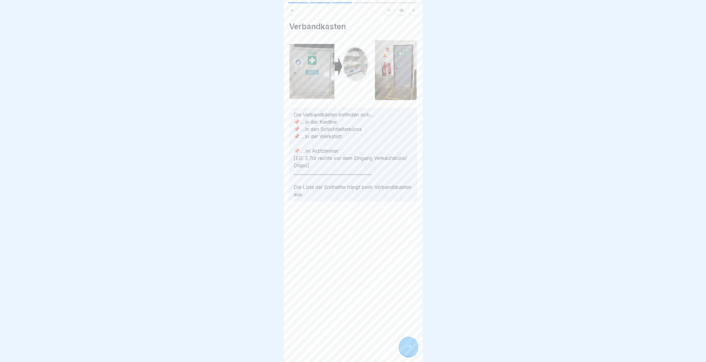
click at [417, 330] on div "Verbandkasten Die Verbandkästen befinden sich... 📌 ...in der Kantine 📌 ...in de…" at bounding box center [353, 181] width 139 height 362
click at [412, 345] on div at bounding box center [408, 345] width 19 height 19
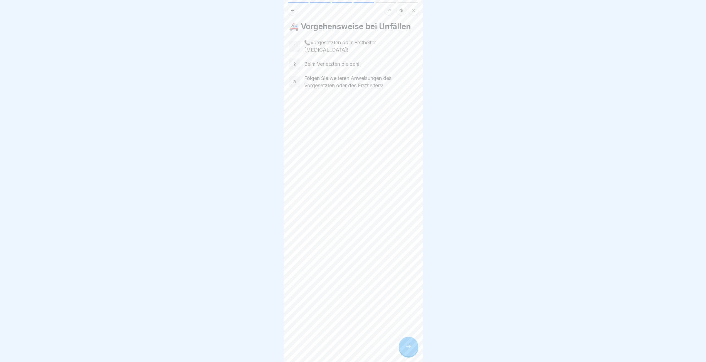
click at [411, 345] on div at bounding box center [408, 345] width 19 height 19
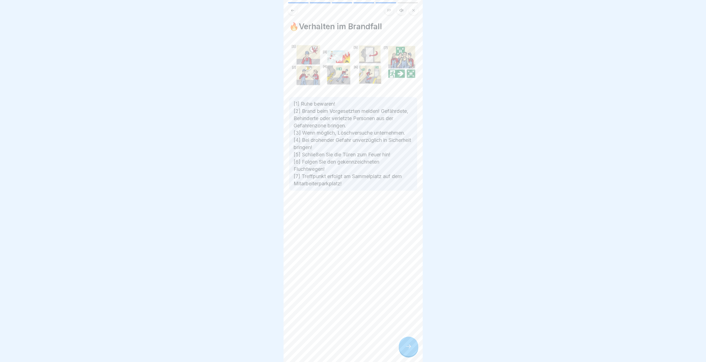
click at [411, 345] on div at bounding box center [408, 345] width 19 height 19
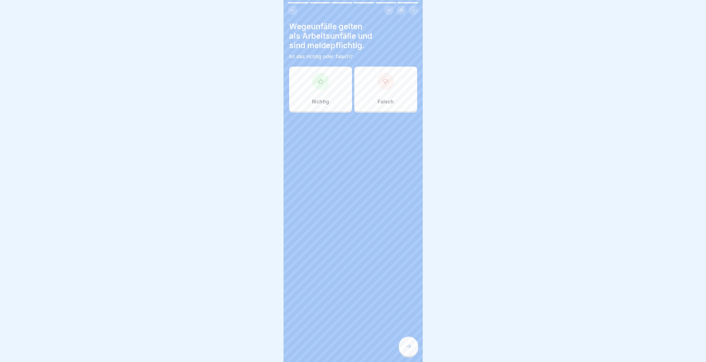
click at [330, 114] on div at bounding box center [353, 128] width 128 height 33
click at [330, 104] on div "Richtig" at bounding box center [320, 89] width 63 height 45
click at [404, 350] on div at bounding box center [408, 345] width 19 height 19
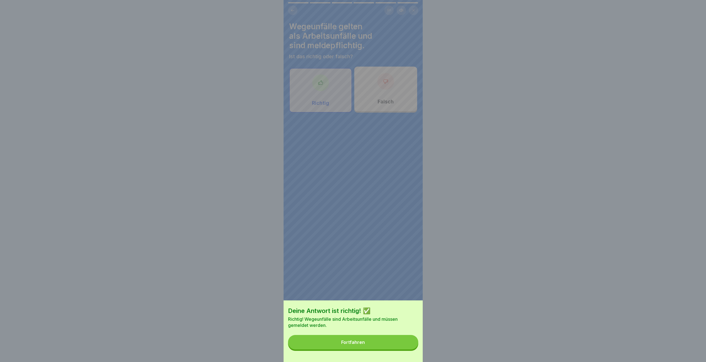
click at [404, 349] on button "Fortfahren" at bounding box center [353, 342] width 130 height 14
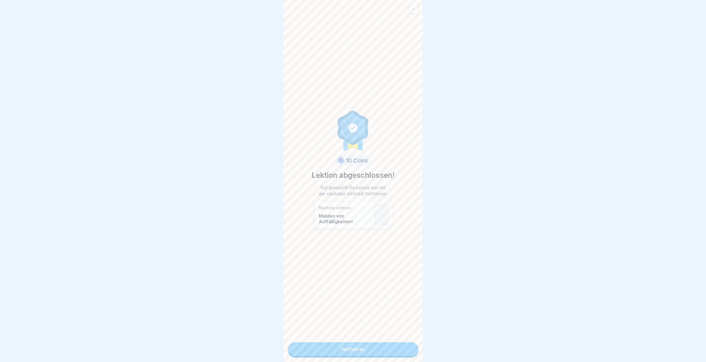
click at [404, 350] on link "Fortfahren" at bounding box center [353, 349] width 130 height 14
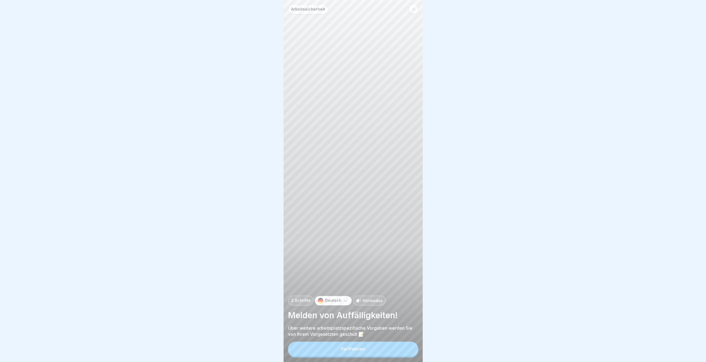
click at [404, 350] on button "Fortfahren" at bounding box center [353, 348] width 130 height 14
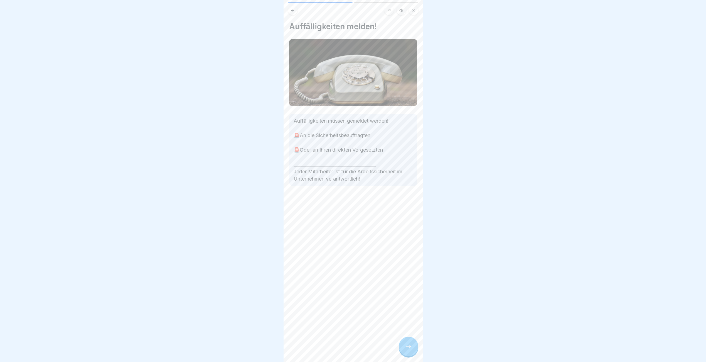
click at [406, 345] on div at bounding box center [408, 345] width 19 height 19
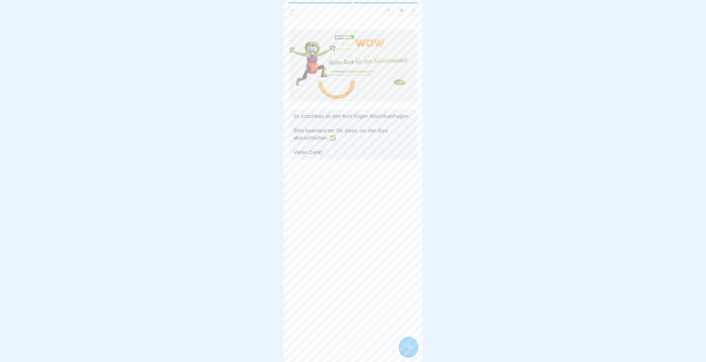
click at [406, 345] on div at bounding box center [408, 345] width 19 height 19
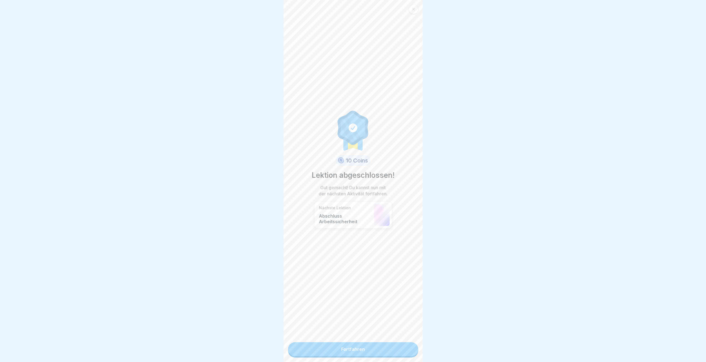
click at [406, 345] on link "Fortfahren" at bounding box center [353, 349] width 130 height 14
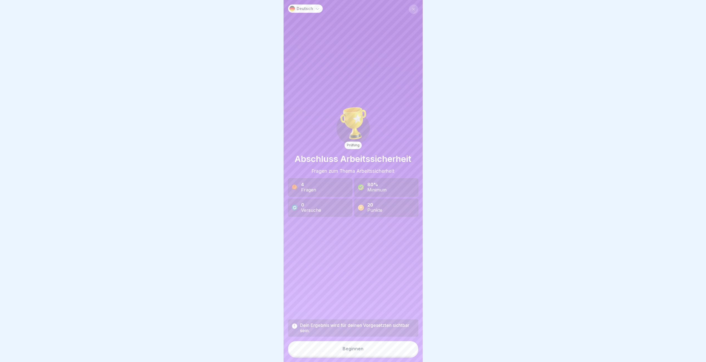
click at [405, 346] on button "Beginnen" at bounding box center [353, 348] width 130 height 15
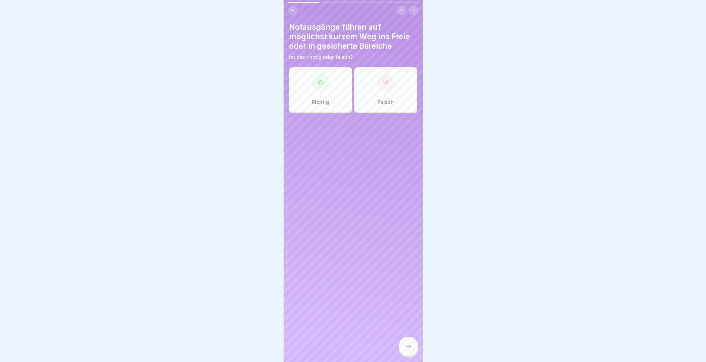
click at [337, 96] on div "Richtig" at bounding box center [320, 89] width 63 height 45
click at [401, 345] on div at bounding box center [408, 345] width 19 height 19
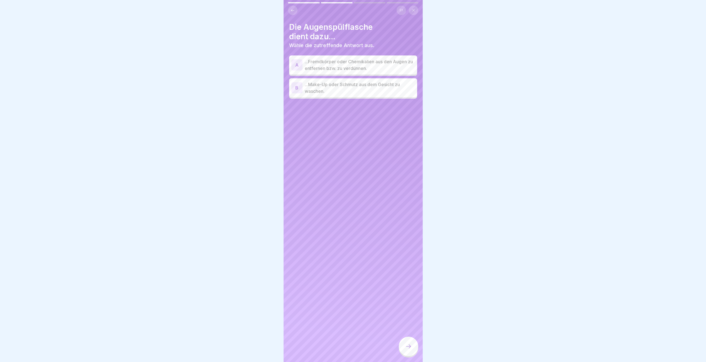
click at [343, 70] on p "...Fremdkörper oder Chemikalien aus den Augen zu entfernen bzw. zu verdünnen." at bounding box center [360, 64] width 110 height 13
click at [403, 350] on div at bounding box center [408, 345] width 19 height 19
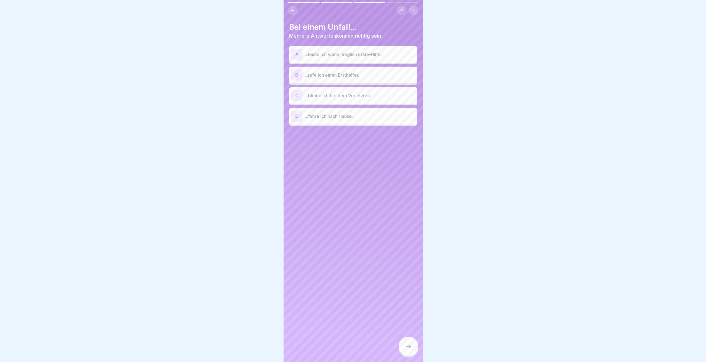
click at [342, 76] on p "...rufe ich einen Ersthelfer." at bounding box center [360, 75] width 110 height 7
click at [339, 93] on p "...bleibe ich bei dem Verletzten." at bounding box center [360, 95] width 110 height 7
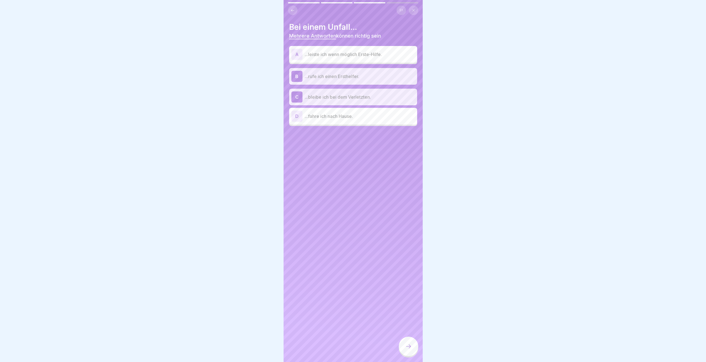
click at [344, 54] on p "...leiste ich wenn möglich Erste-Hilfe." at bounding box center [360, 54] width 110 height 7
click at [403, 355] on div at bounding box center [408, 345] width 19 height 19
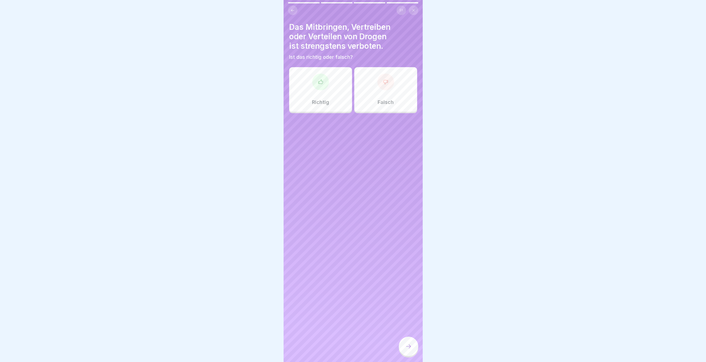
click at [330, 96] on div "Richtig" at bounding box center [320, 89] width 63 height 45
click at [406, 342] on div at bounding box center [408, 345] width 19 height 19
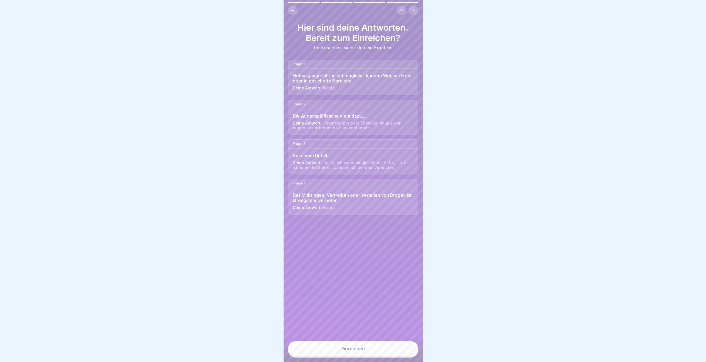
click at [368, 356] on button "Einreichen" at bounding box center [353, 348] width 130 height 15
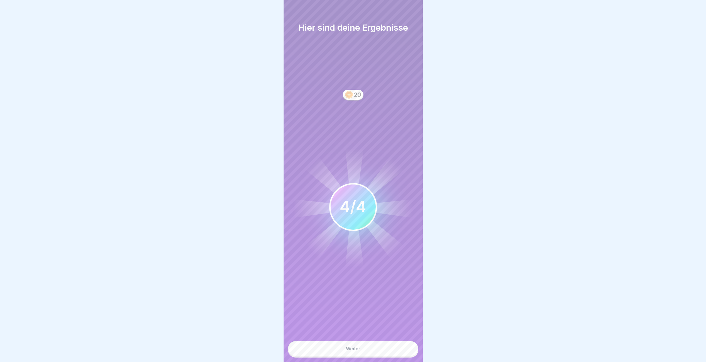
click at [351, 351] on div "Weiter" at bounding box center [353, 348] width 14 height 5
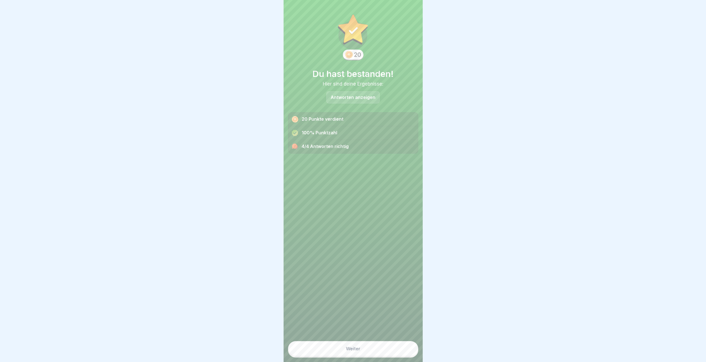
click at [352, 351] on div "Weiter" at bounding box center [353, 348] width 14 height 5
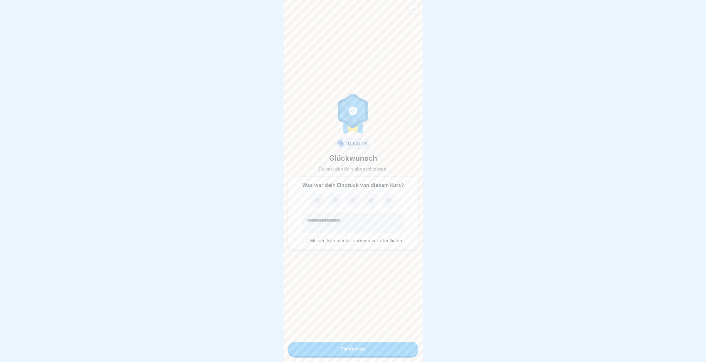
click at [352, 351] on div "Fortfahren" at bounding box center [353, 348] width 24 height 5
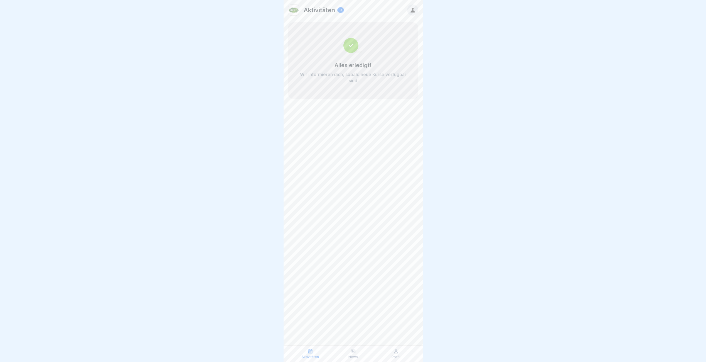
click at [316, 9] on p "Aktivitäten" at bounding box center [319, 9] width 31 height 7
click at [296, 10] on img at bounding box center [293, 10] width 11 height 11
drag, startPoint x: 299, startPoint y: 351, endPoint x: 308, endPoint y: 354, distance: 9.3
click at [301, 352] on div "Aktivitäten" at bounding box center [310, 353] width 40 height 11
click at [308, 354] on div "Aktivitäten" at bounding box center [310, 353] width 40 height 11
